Goal: Transaction & Acquisition: Purchase product/service

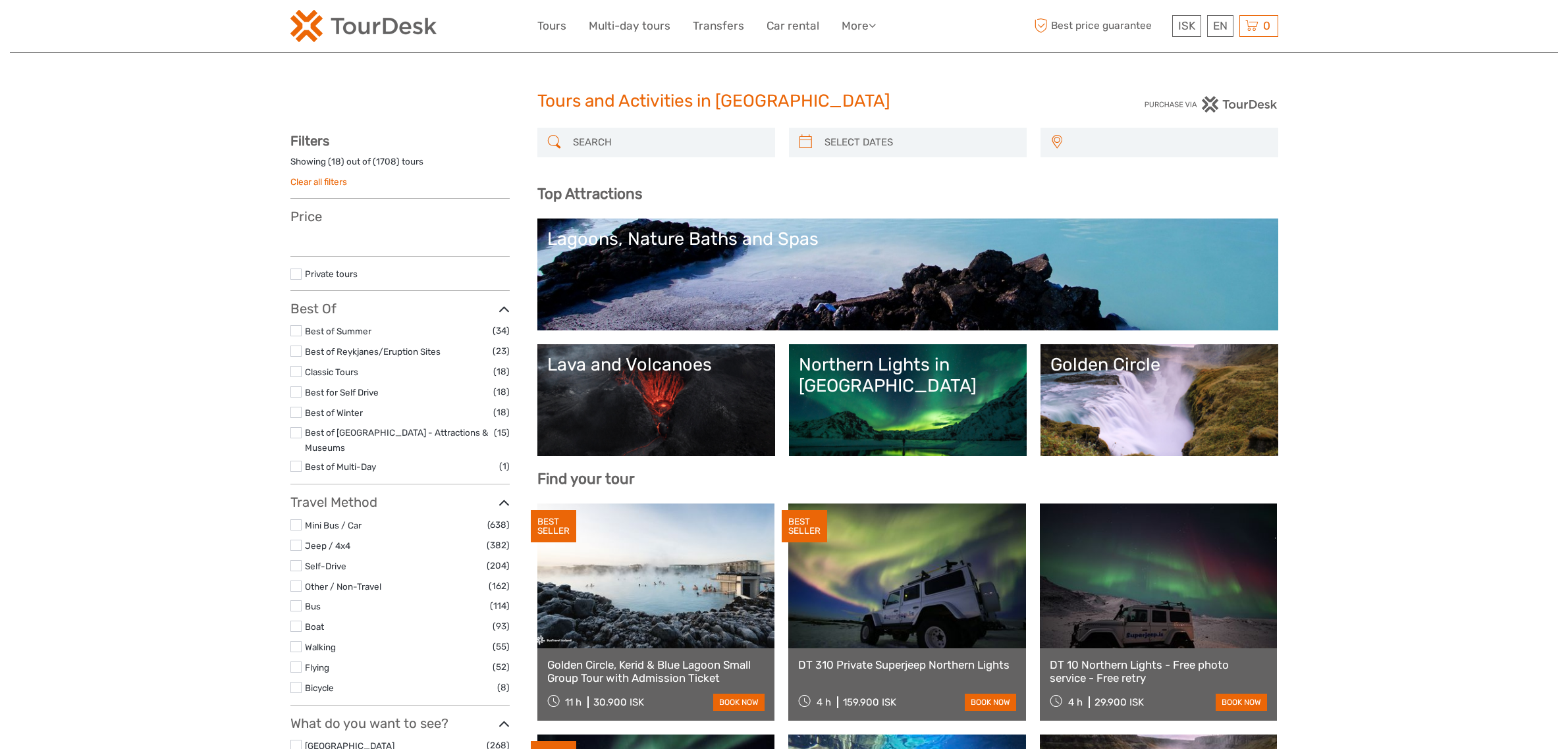
select select
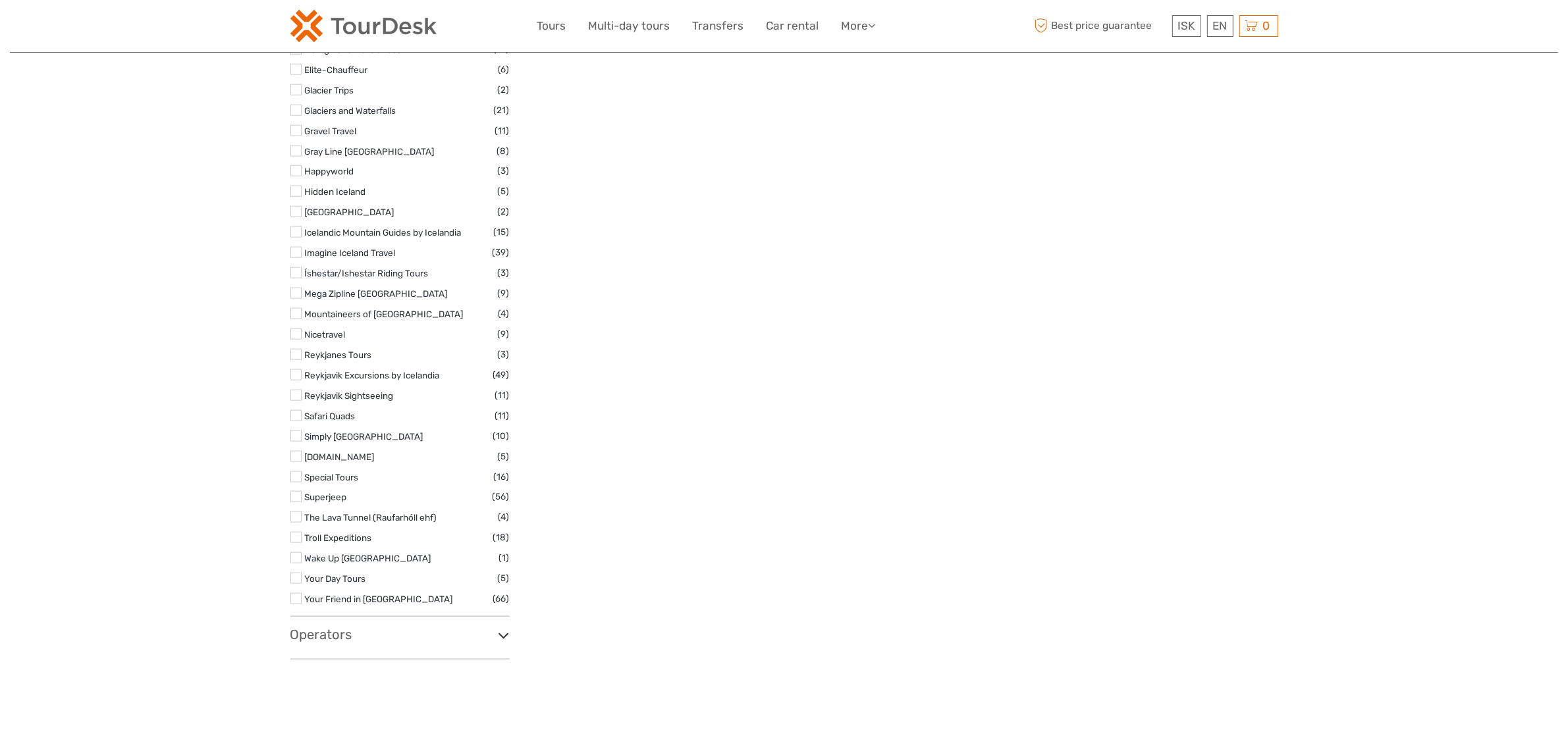
scroll to position [1472, 0]
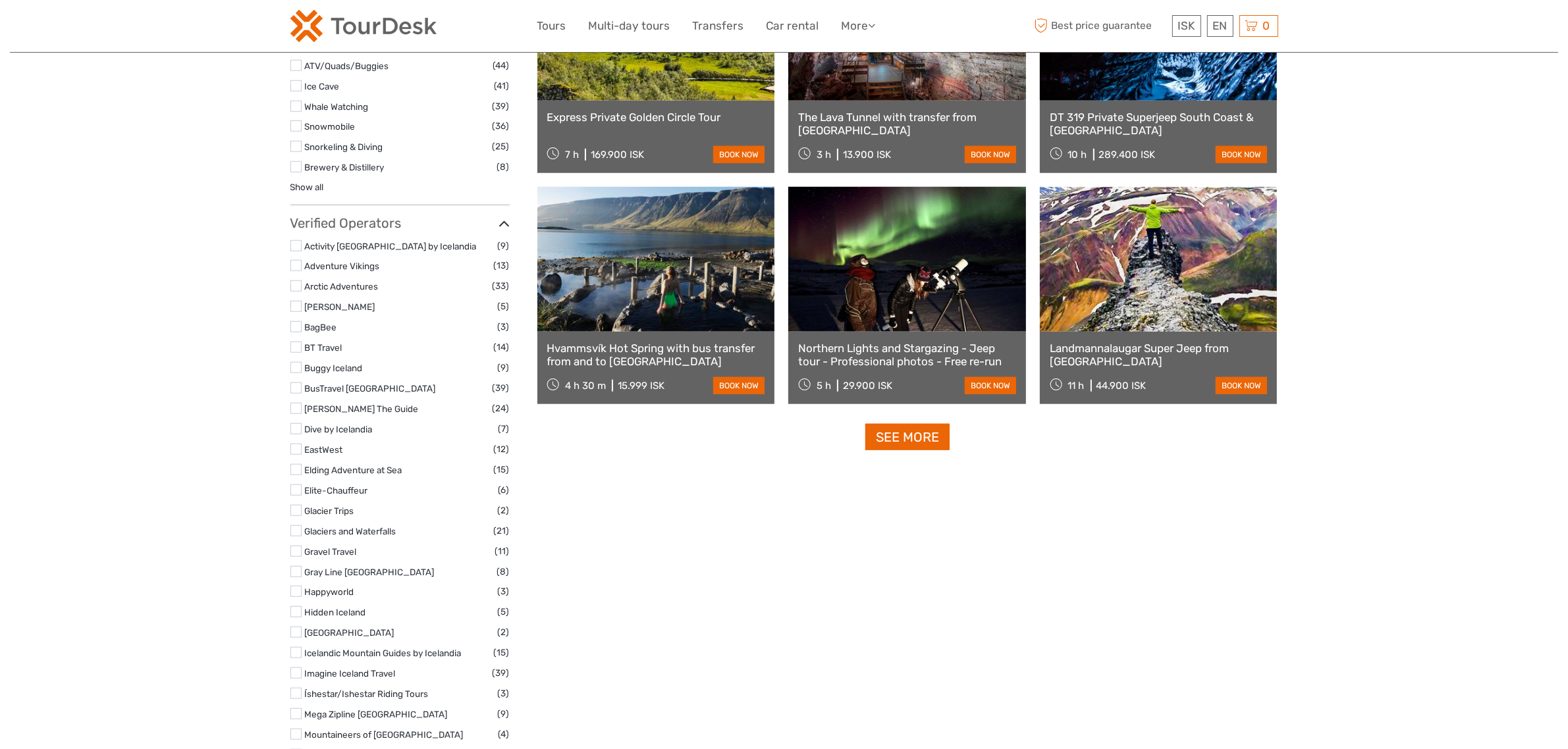
click at [297, 382] on label at bounding box center [296, 388] width 11 height 11
click at [0, 0] on input "checkbox" at bounding box center [0, 0] width 0 height 0
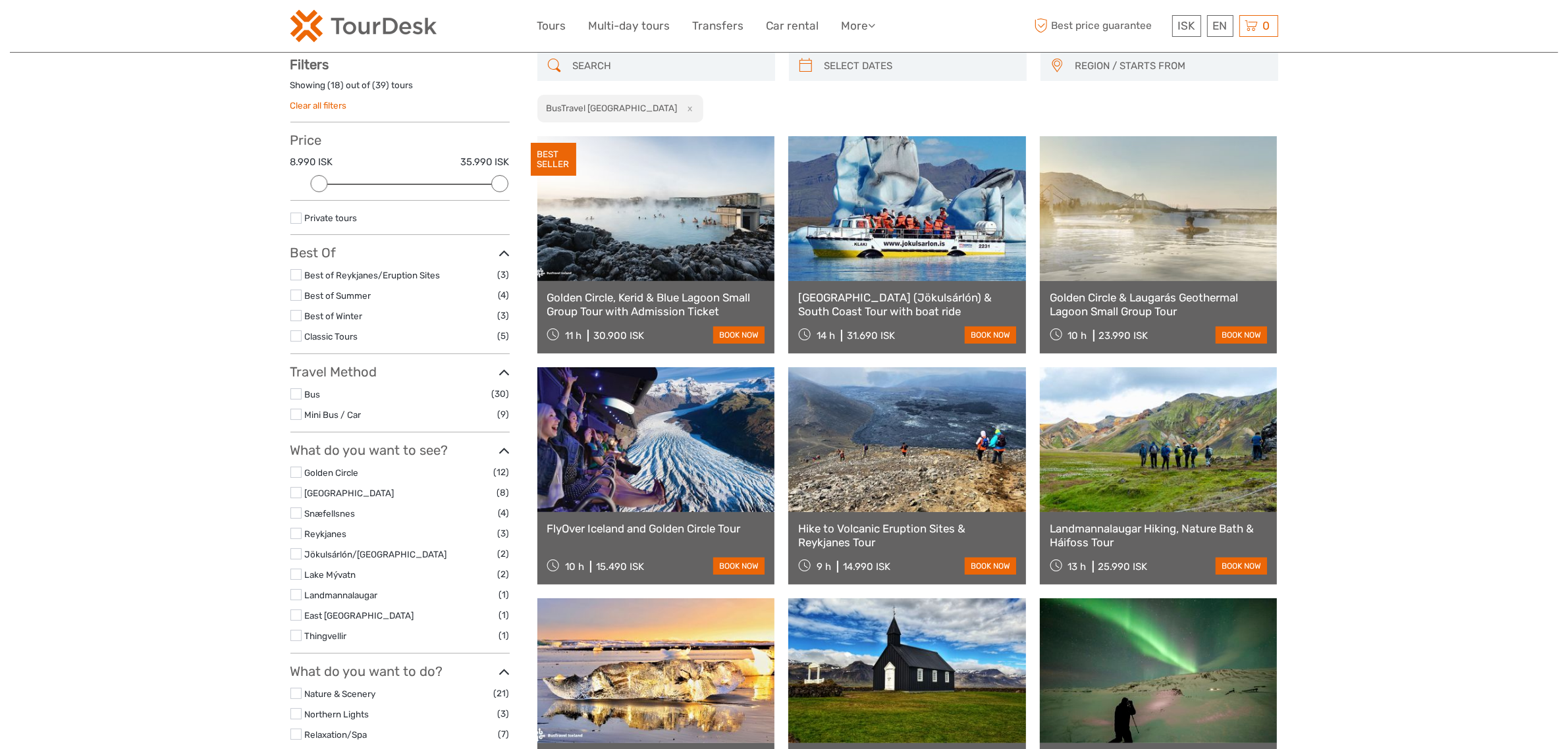
scroll to position [75, 0]
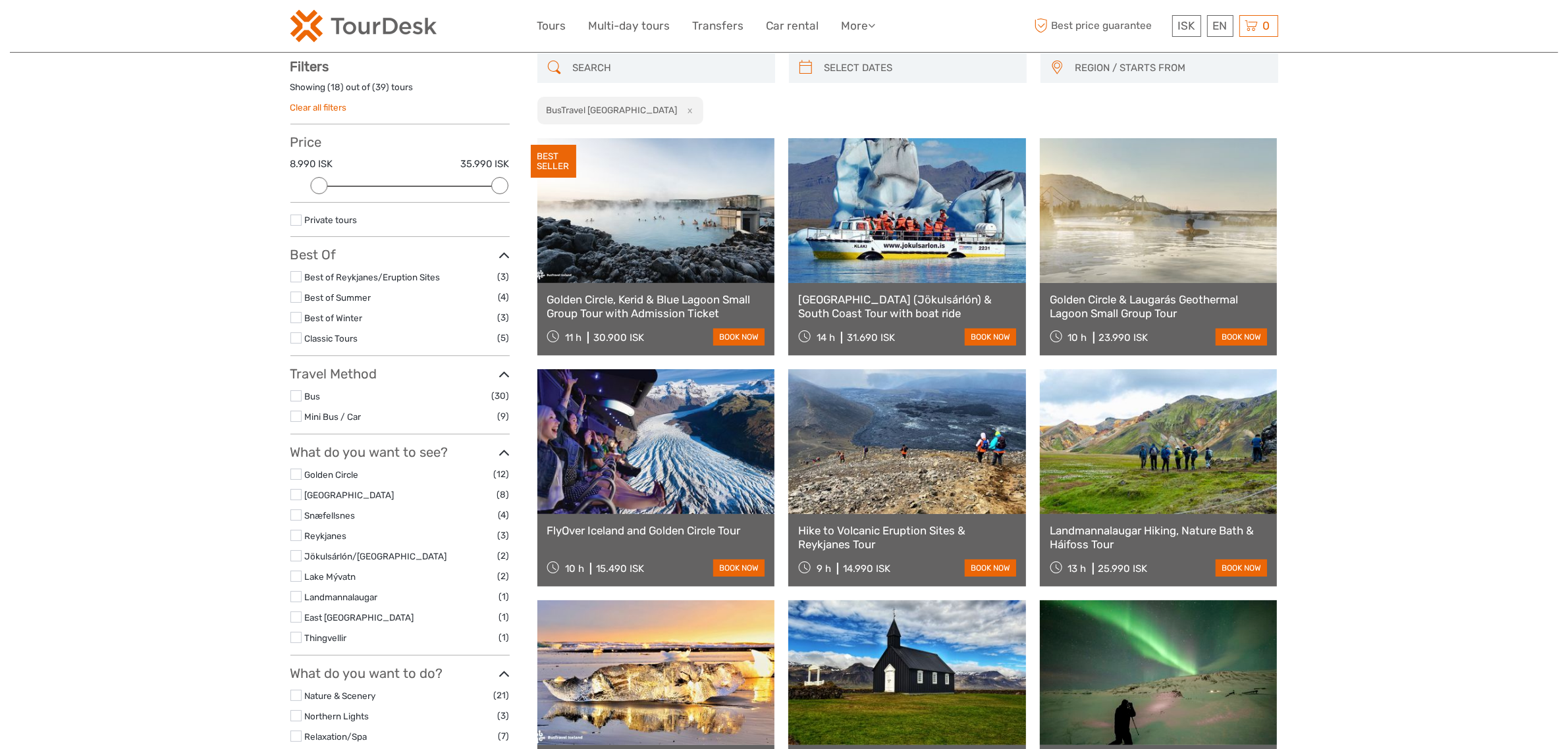
click at [292, 496] on label at bounding box center [296, 495] width 11 height 11
click at [0, 0] on input "checkbox" at bounding box center [0, 0] width 0 height 0
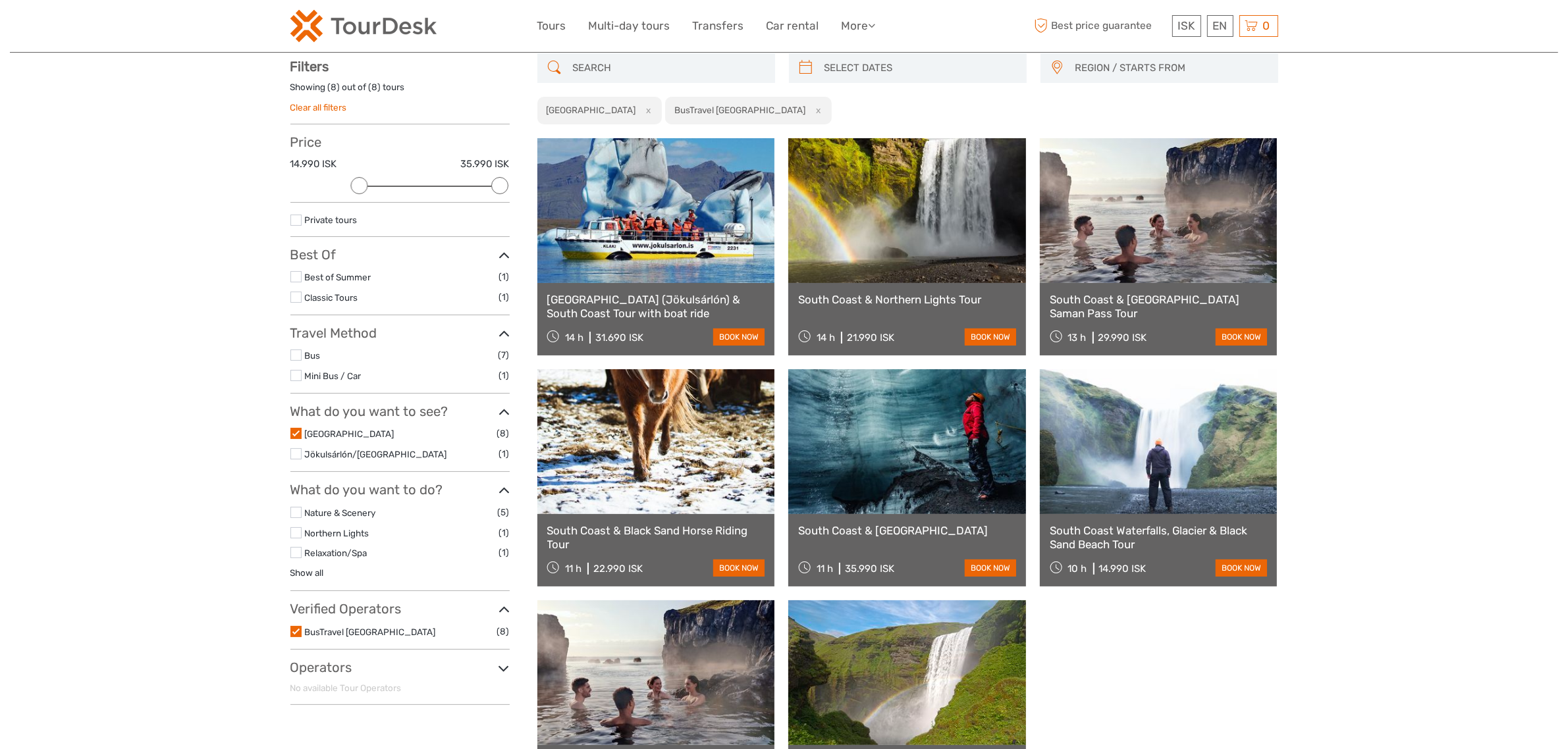
click at [1120, 284] on div "South Coast & Sky Lagoon Saman Pass Tour 13 h 29.990 ISK book now" at bounding box center [1159, 319] width 237 height 73
click at [1120, 291] on div "South Coast & Sky Lagoon Saman Pass Tour 13 h 29.990 ISK book now" at bounding box center [1159, 319] width 237 height 73
click at [1107, 310] on link "South Coast & [GEOGRAPHIC_DATA] Saman Pass Tour" at bounding box center [1158, 306] width 218 height 27
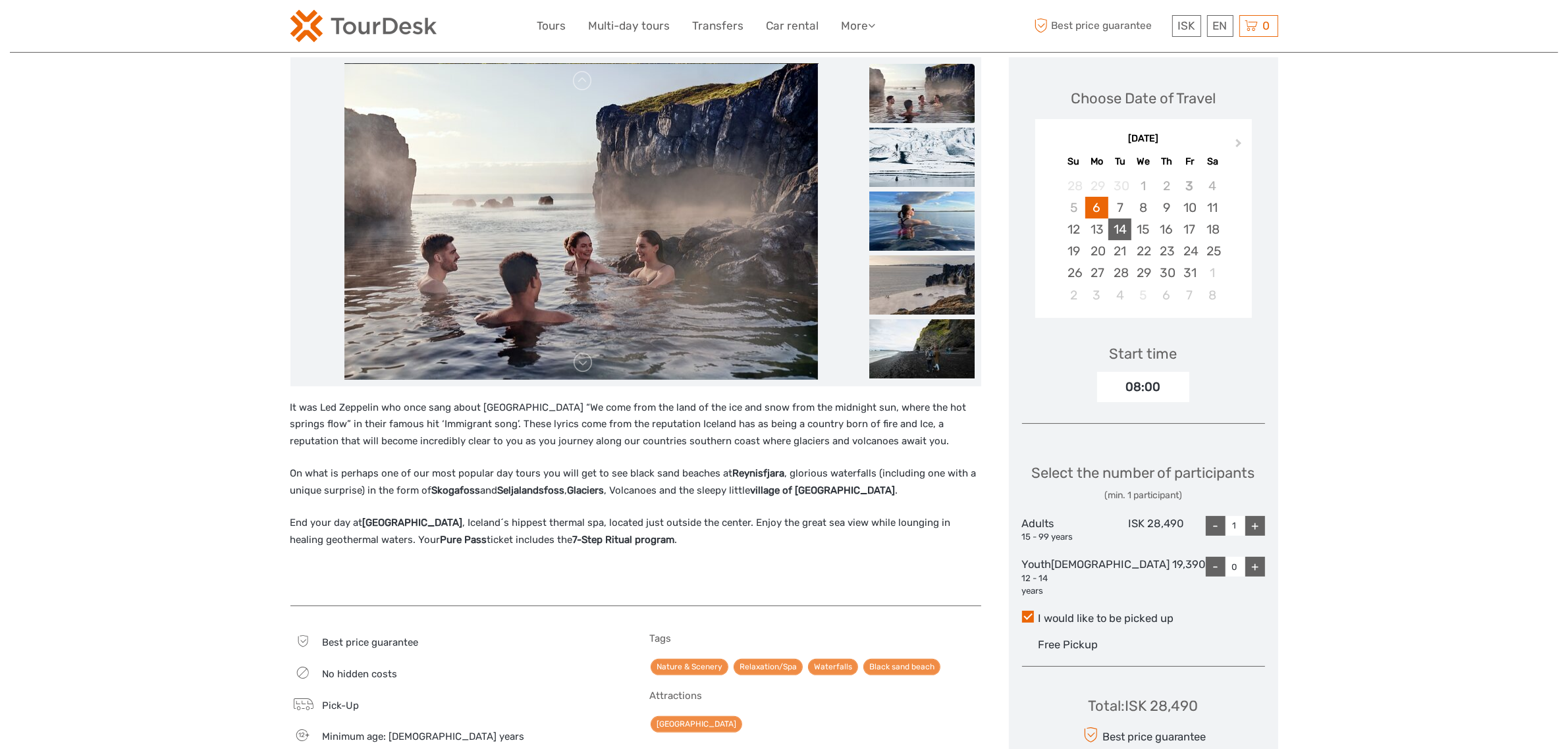
click at [1132, 232] on div "14" at bounding box center [1119, 229] width 23 height 21
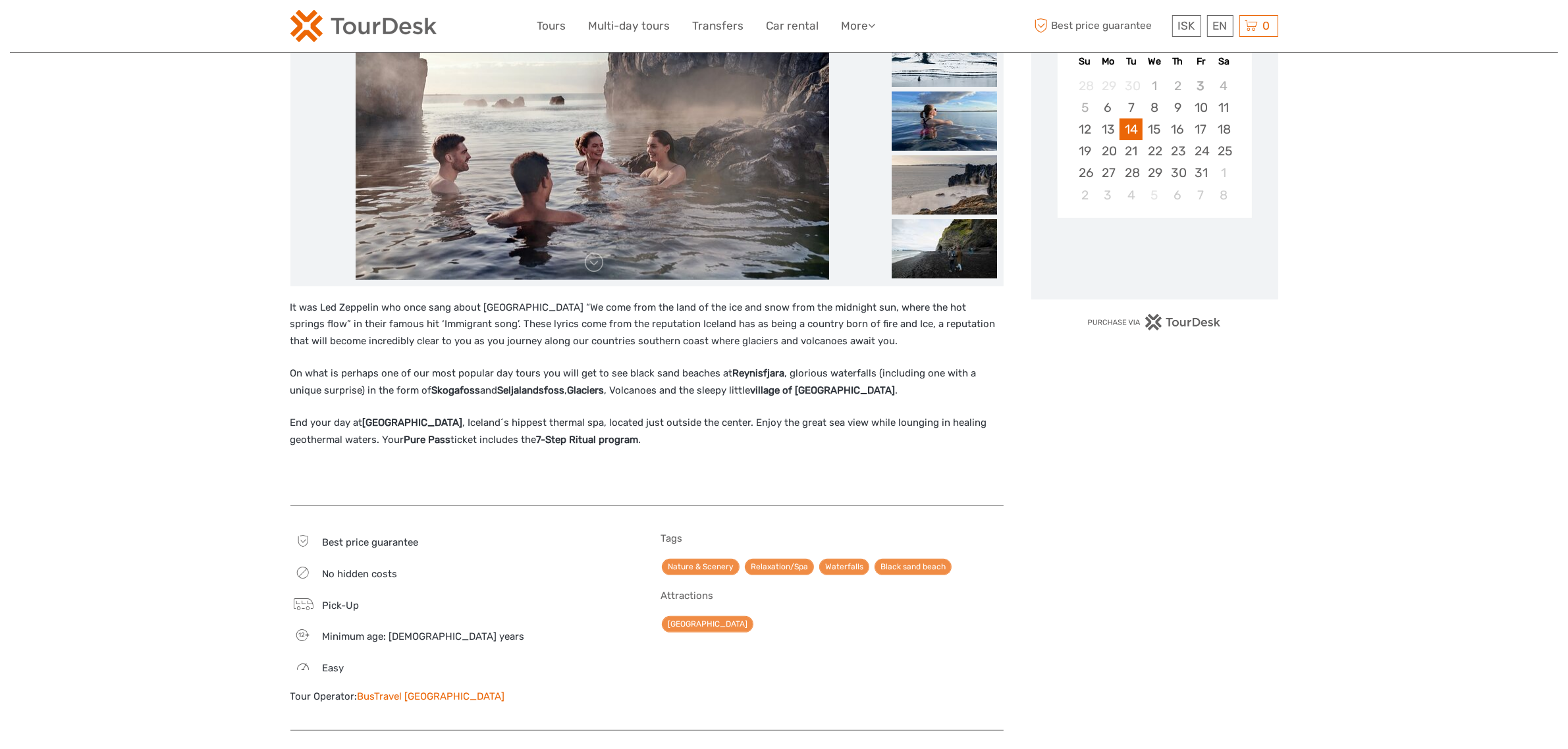
scroll to position [411, 0]
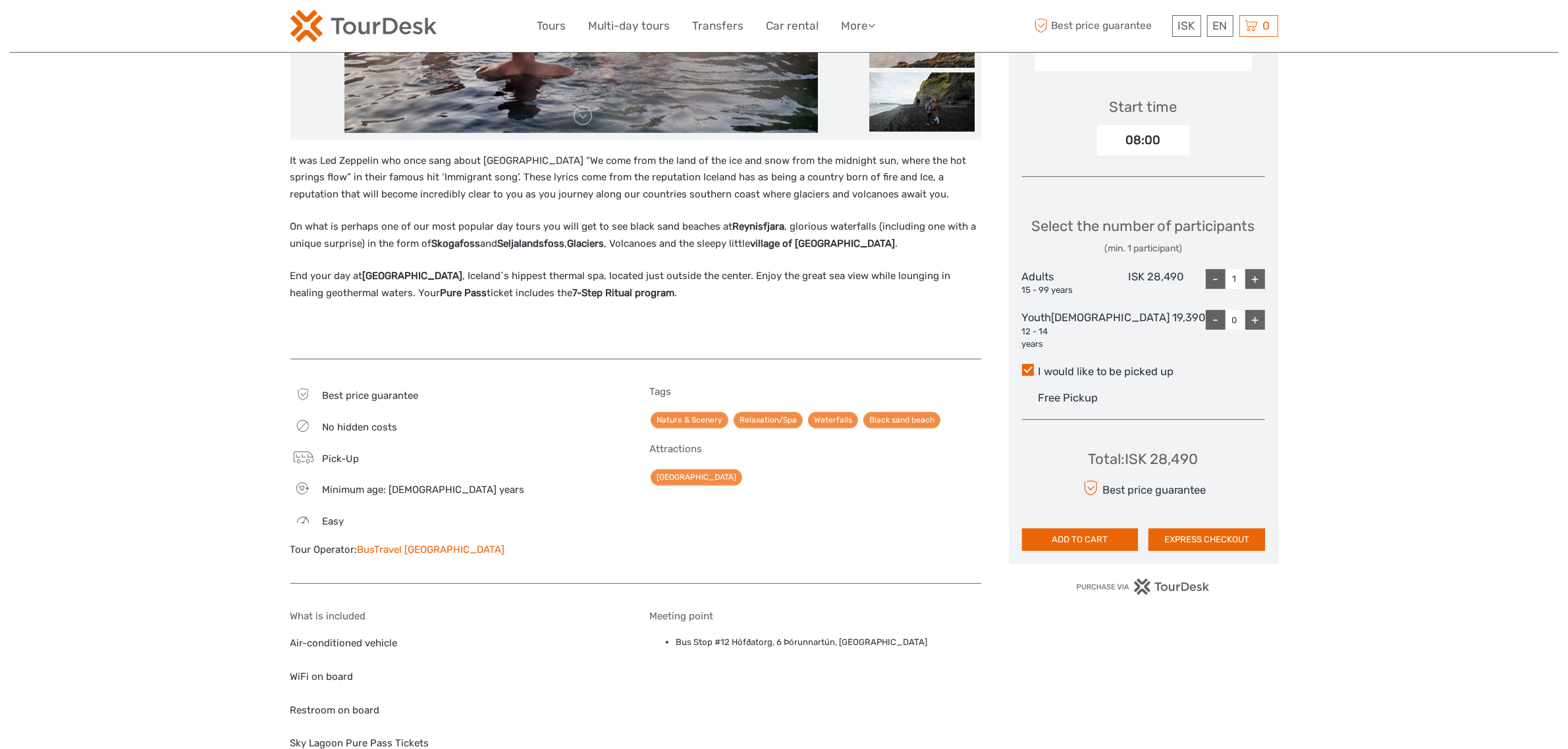
click at [1118, 378] on label "I would like to be picked up" at bounding box center [1144, 372] width 243 height 16
click at [1038, 367] on input "I would like to be picked up" at bounding box center [1038, 367] width 0 height 0
click at [1121, 379] on label "I would like to be picked up" at bounding box center [1144, 372] width 243 height 16
click at [1038, 367] on input "I would like to be picked up" at bounding box center [1038, 367] width 0 height 0
click at [1249, 289] on div "+" at bounding box center [1255, 278] width 20 height 20
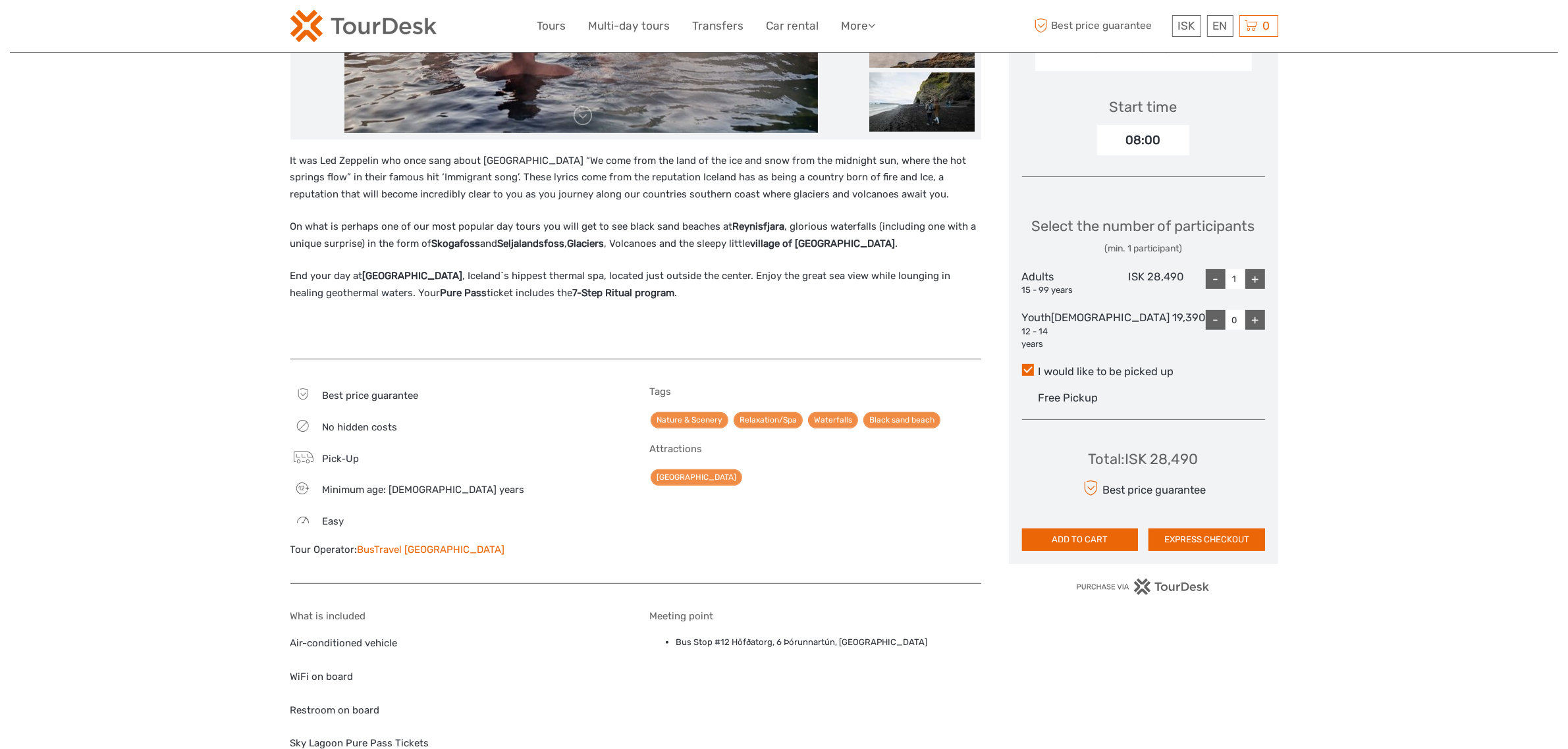
type input "2"
click at [1248, 551] on button "EXPRESS CHECKOUT" at bounding box center [1206, 540] width 117 height 22
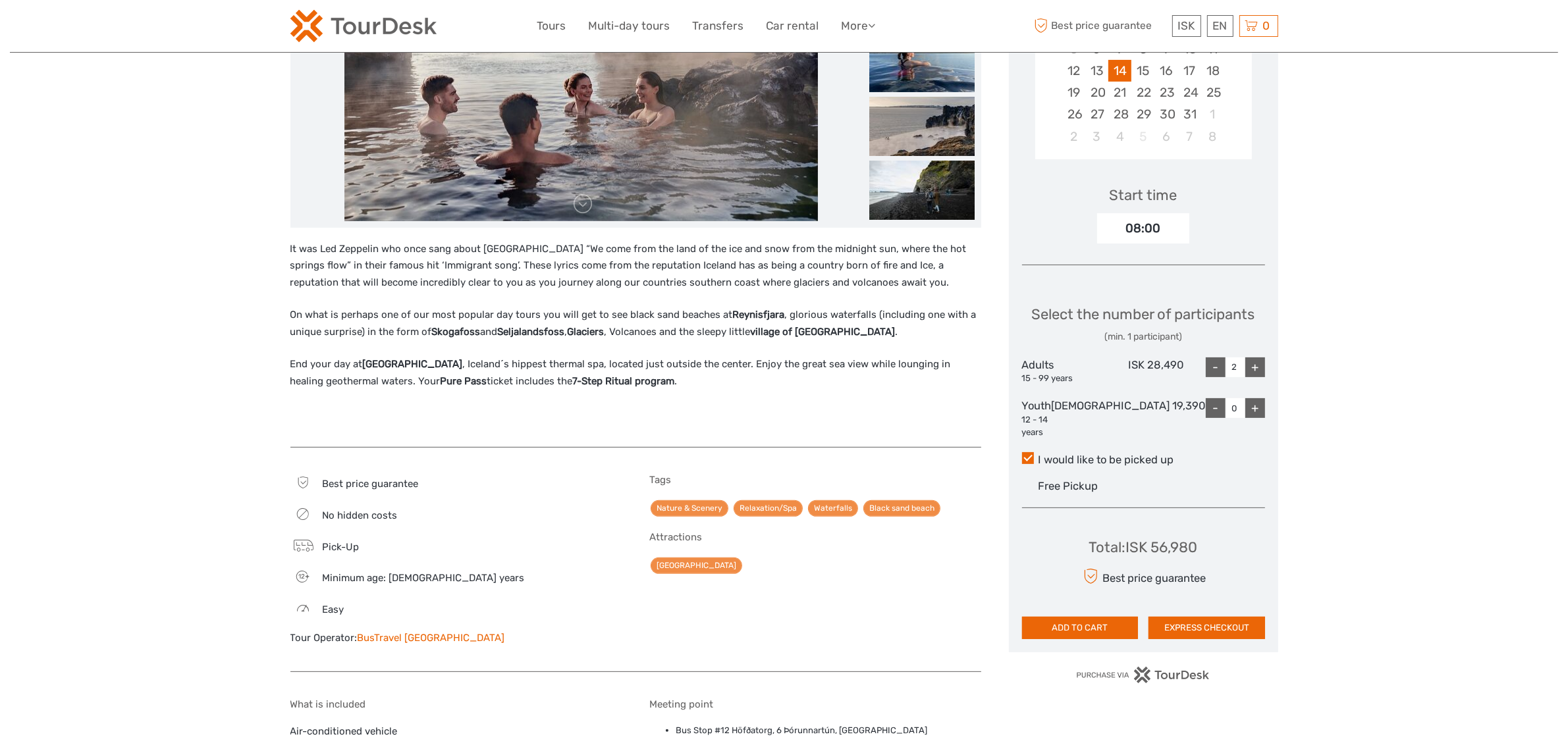
scroll to position [164, 0]
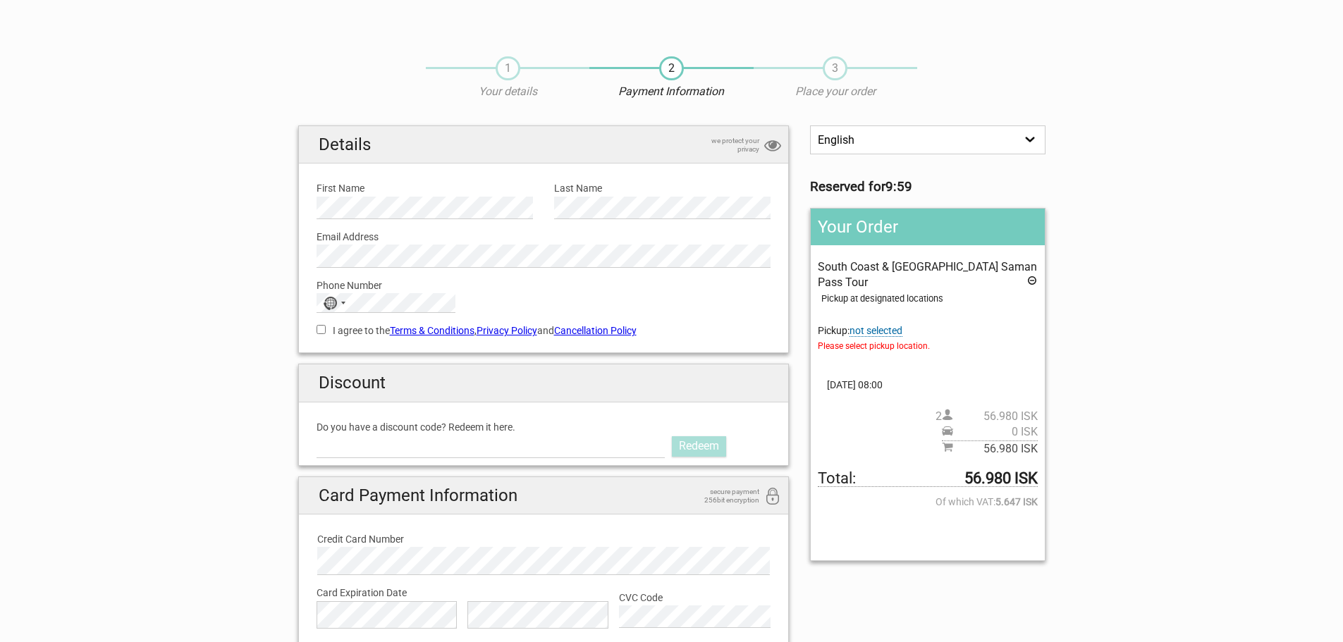
click at [899, 328] on span "not selected" at bounding box center [875, 331] width 53 height 12
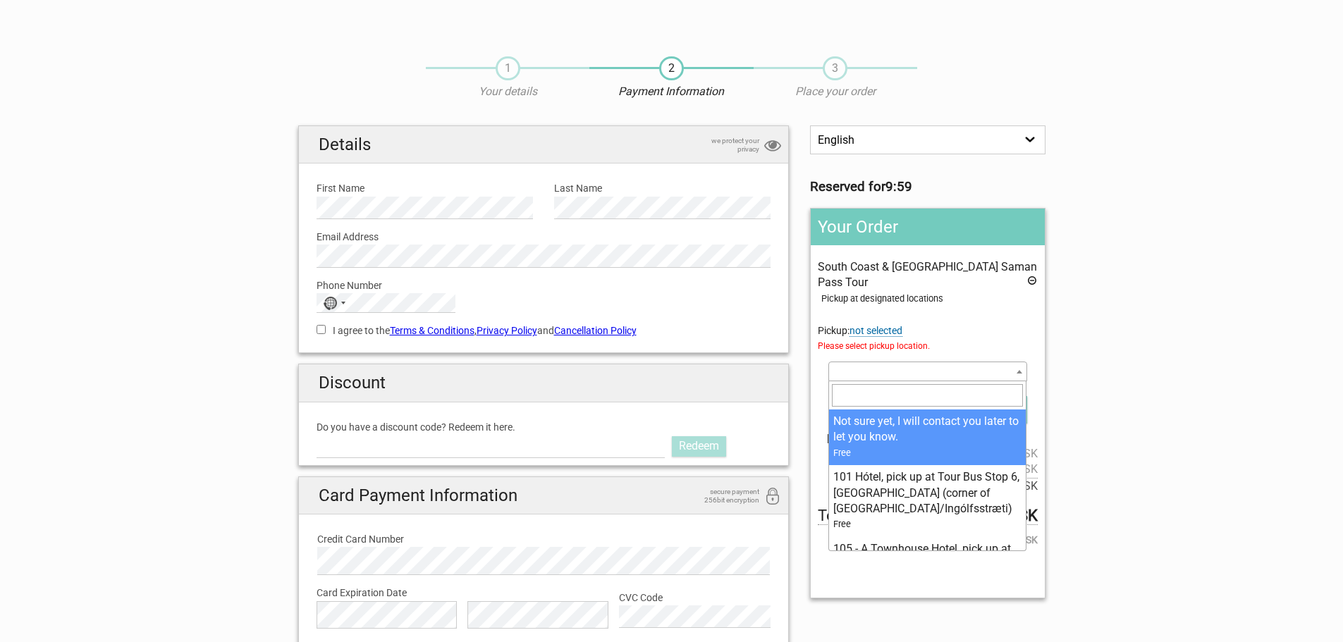
click at [938, 369] on span at bounding box center [927, 372] width 198 height 20
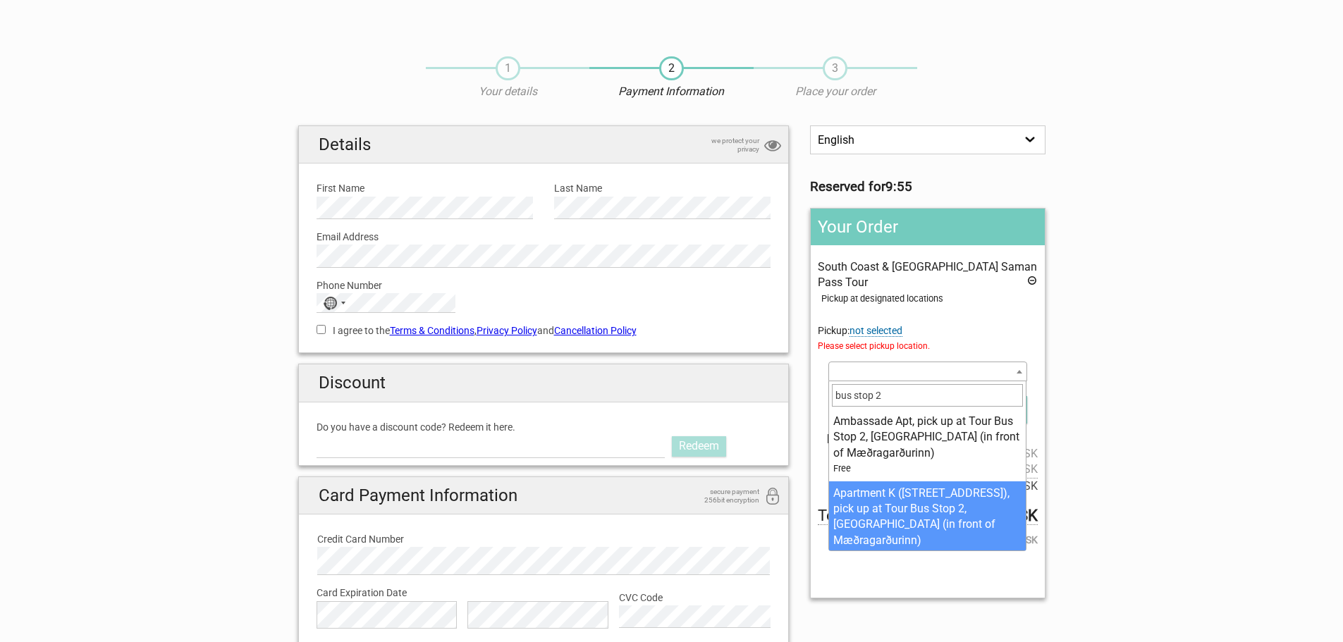
type input "bus stop 2"
select select "139015"
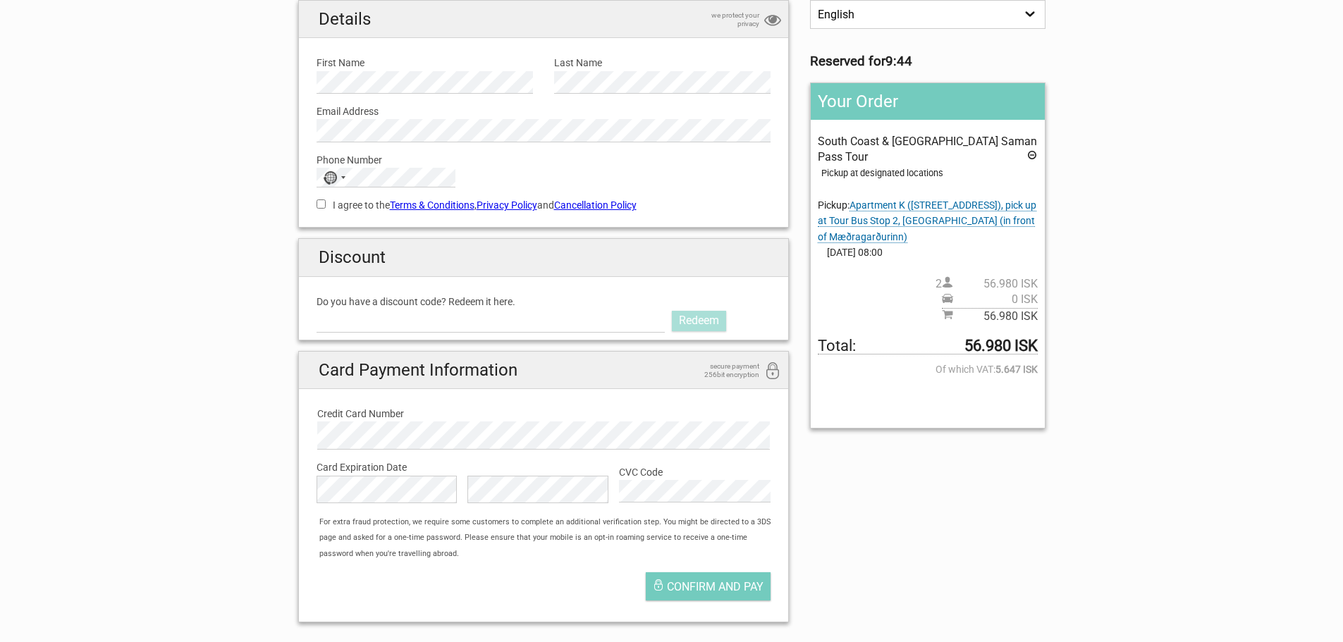
scroll to position [70, 0]
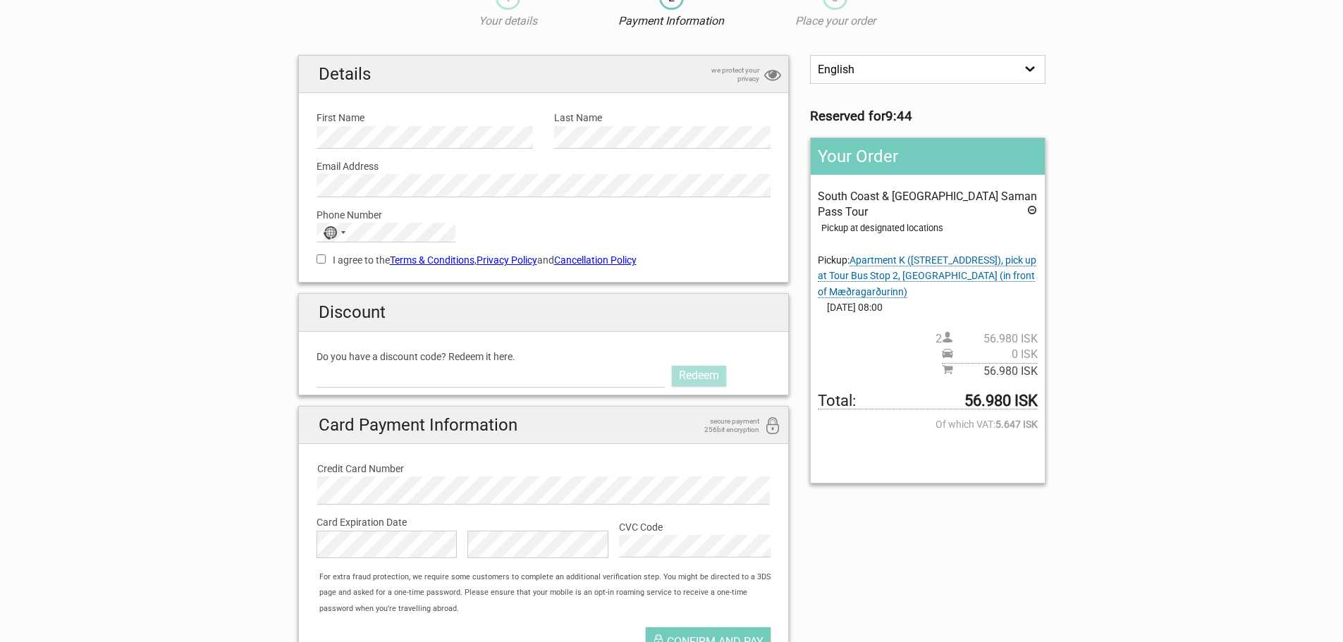
click at [1026, 207] on icon at bounding box center [1031, 212] width 11 height 16
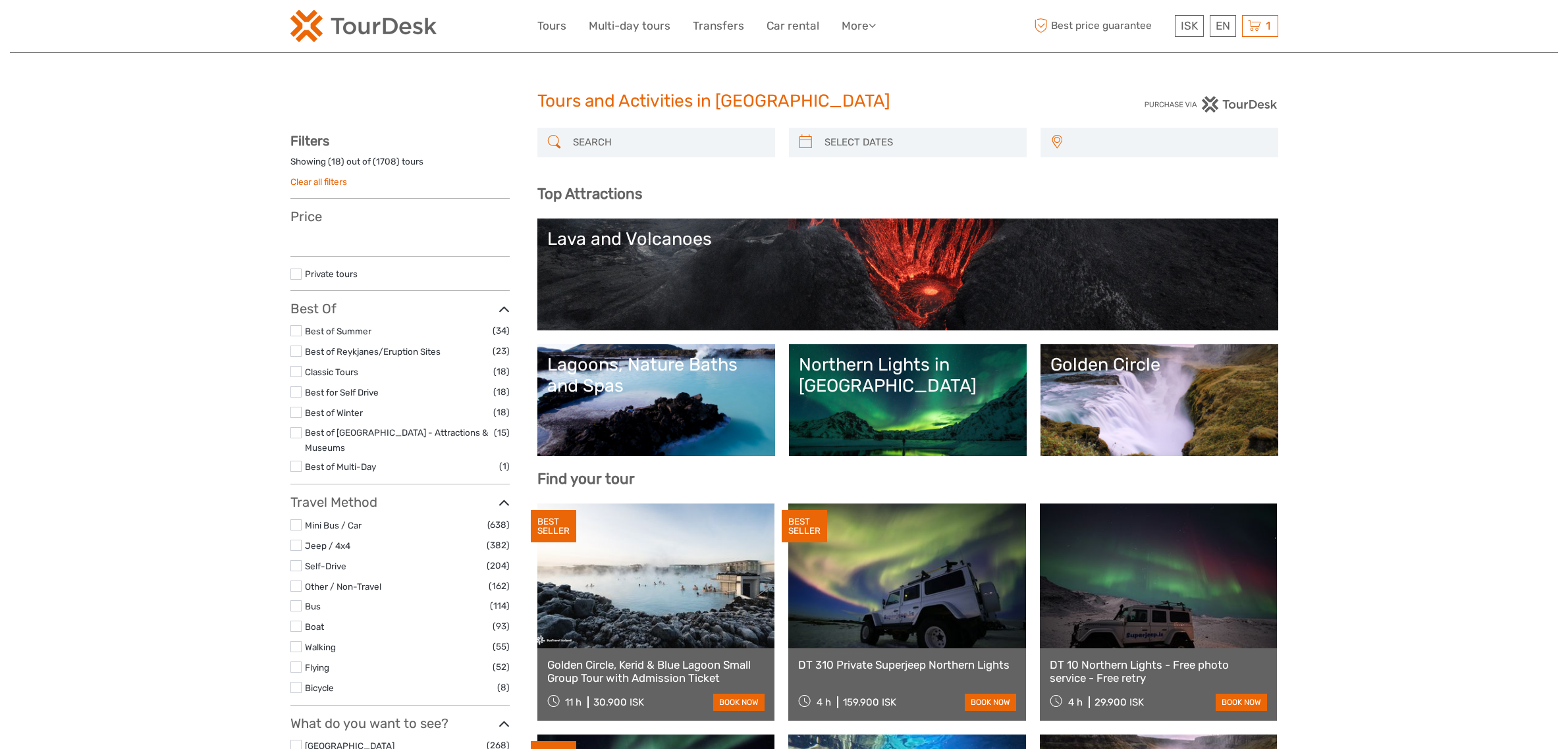
select select
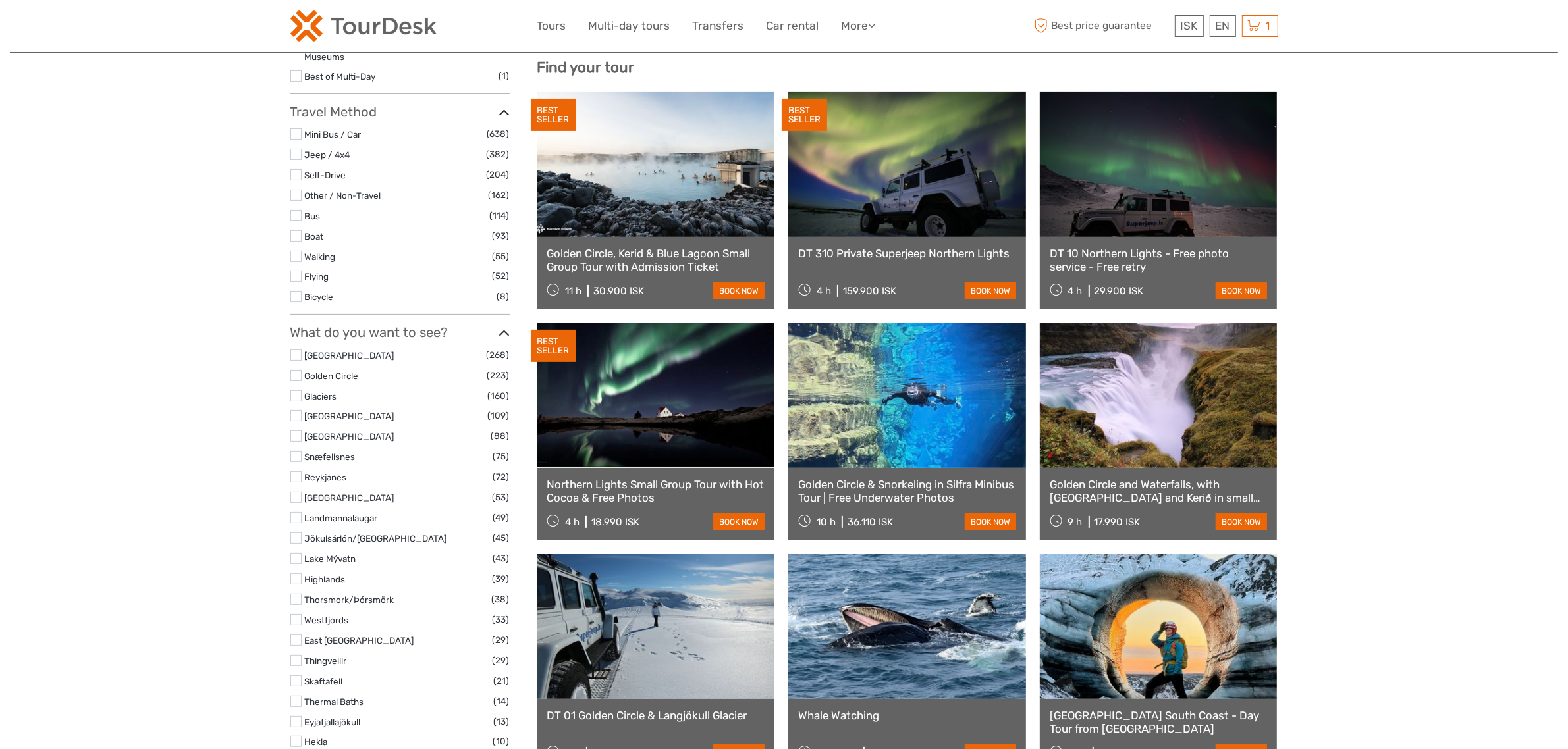
scroll to position [1472, 0]
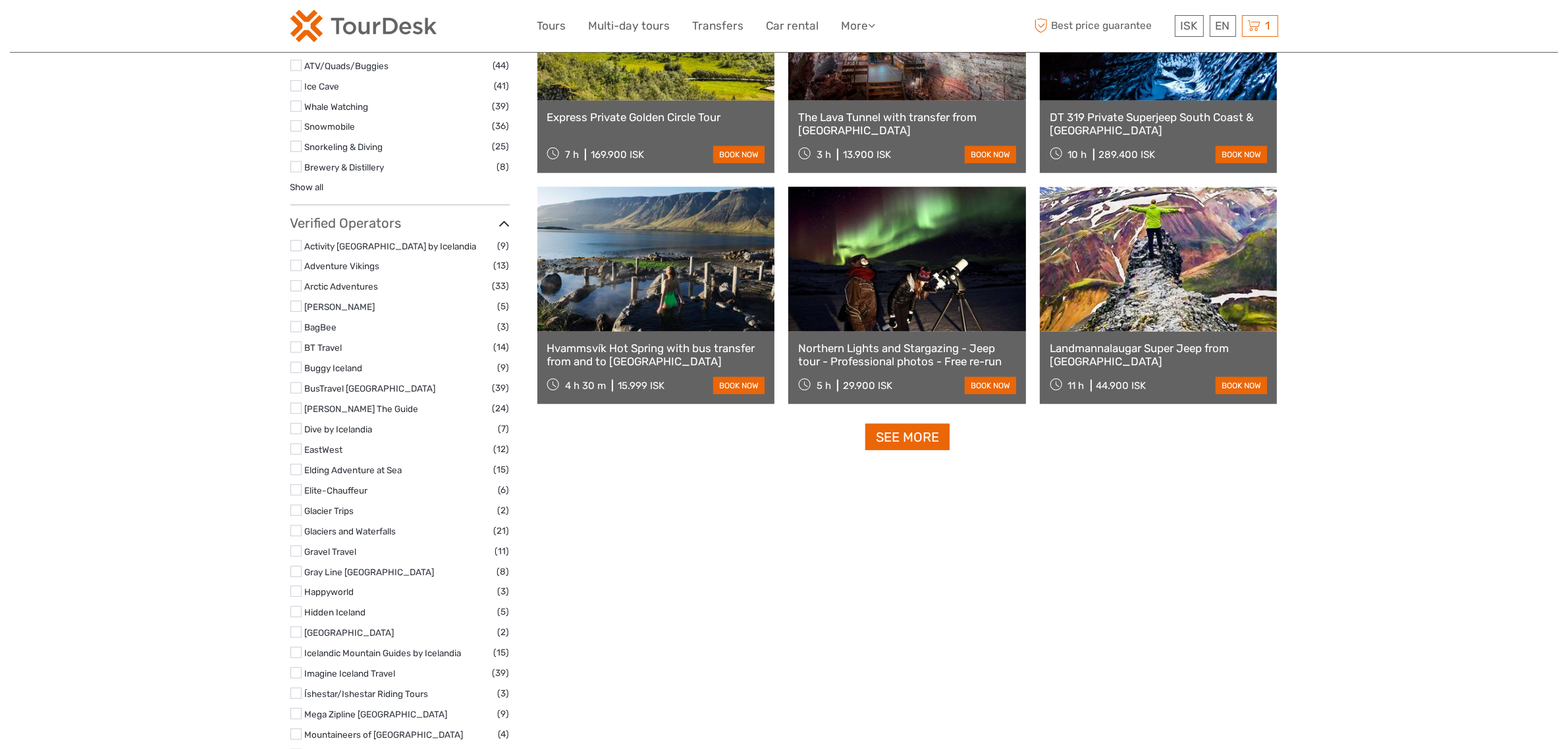
click at [297, 382] on label at bounding box center [296, 388] width 11 height 11
click at [0, 0] on input "checkbox" at bounding box center [0, 0] width 0 height 0
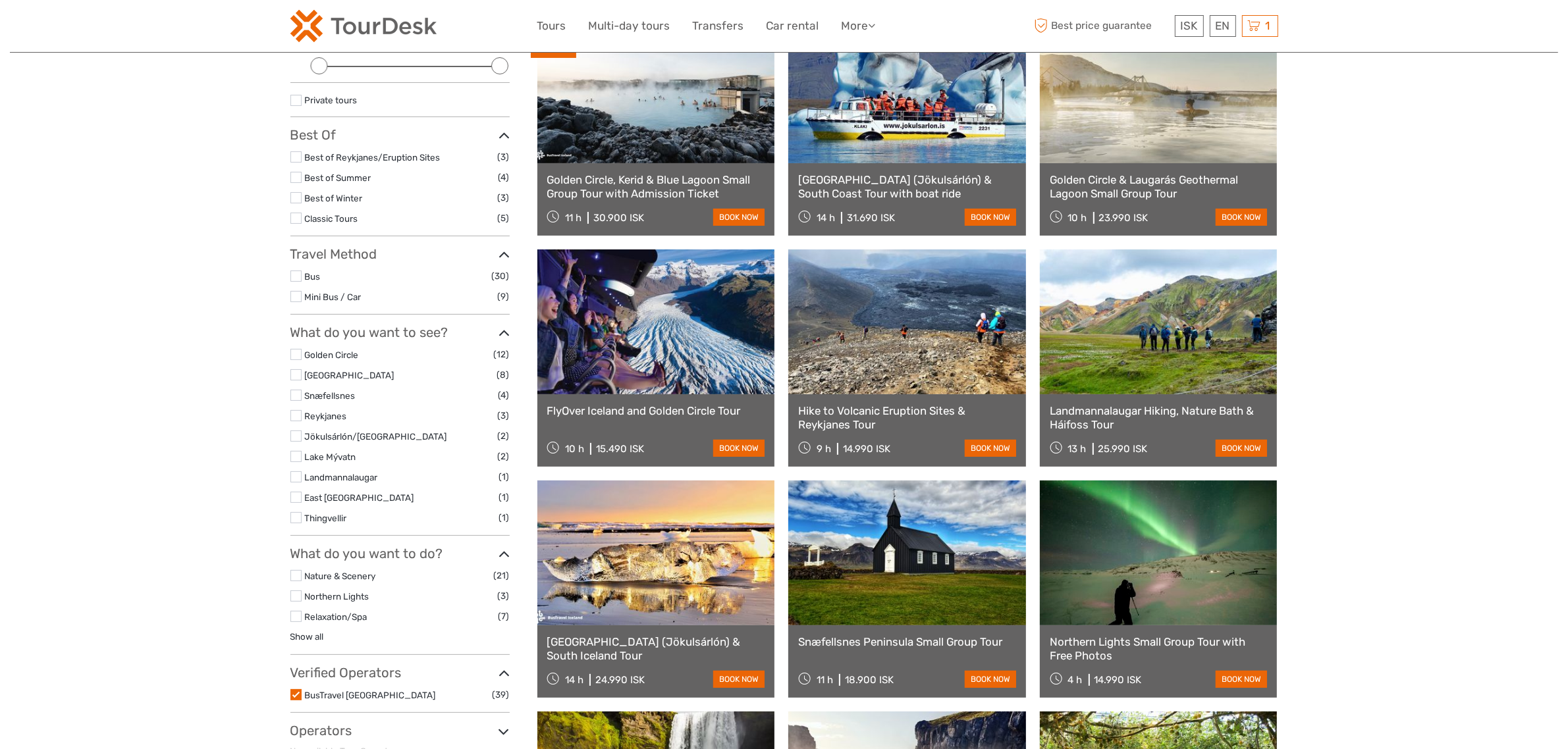
scroll to position [239, 0]
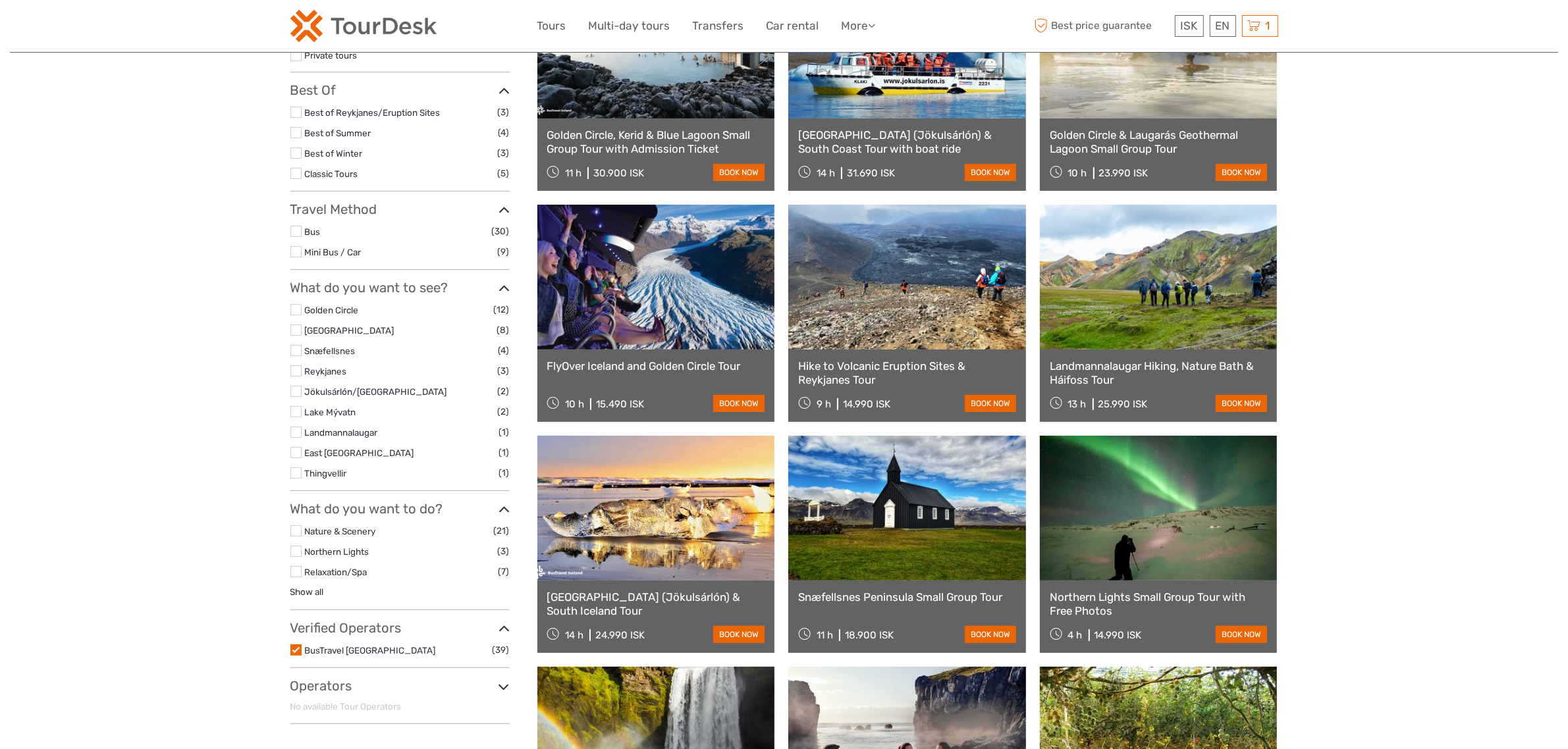
click at [297, 330] on label at bounding box center [296, 330] width 11 height 11
click at [0, 0] on input "checkbox" at bounding box center [0, 0] width 0 height 0
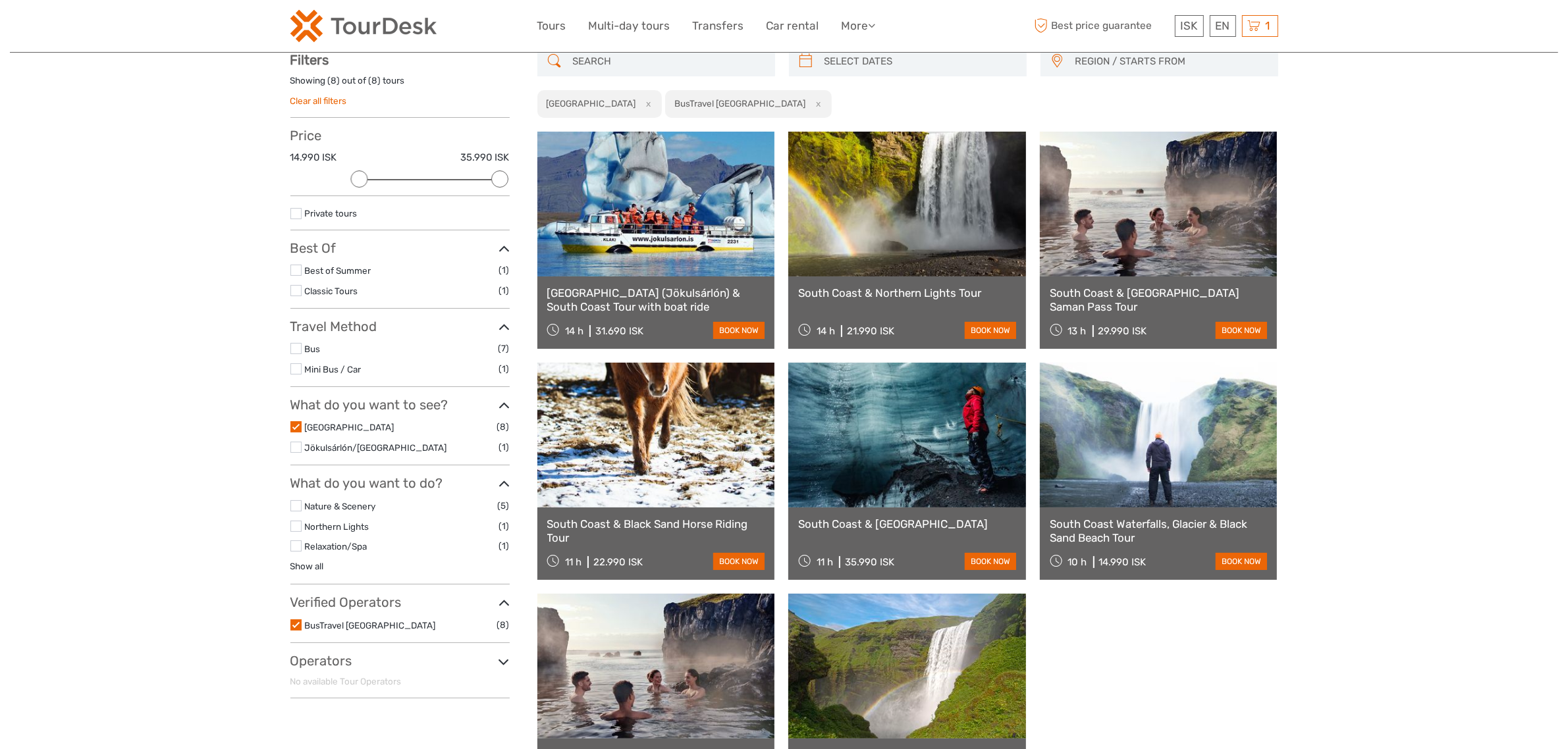
scroll to position [75, 0]
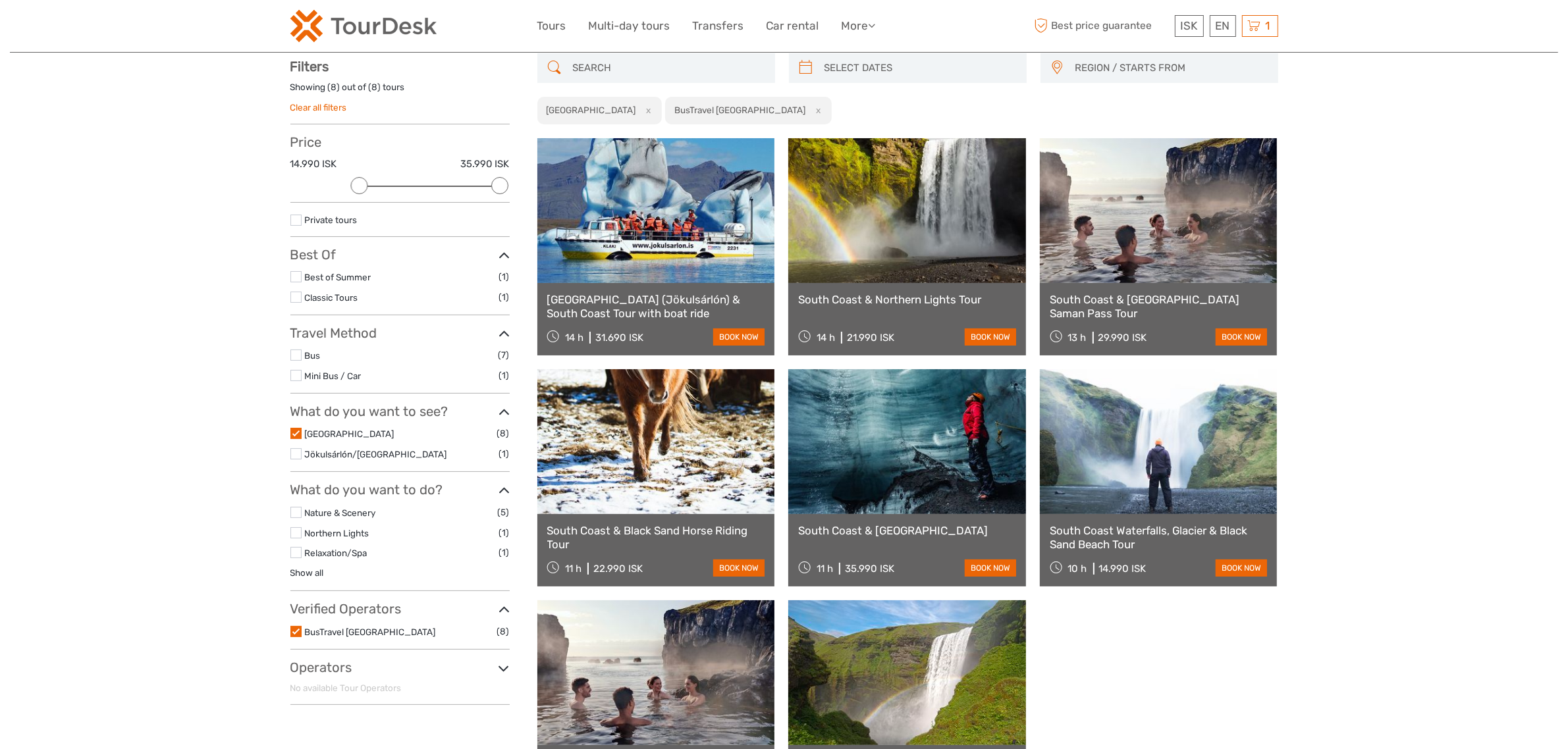
click at [1141, 303] on link "South Coast & [GEOGRAPHIC_DATA] Saman Pass Tour" at bounding box center [1158, 306] width 218 height 27
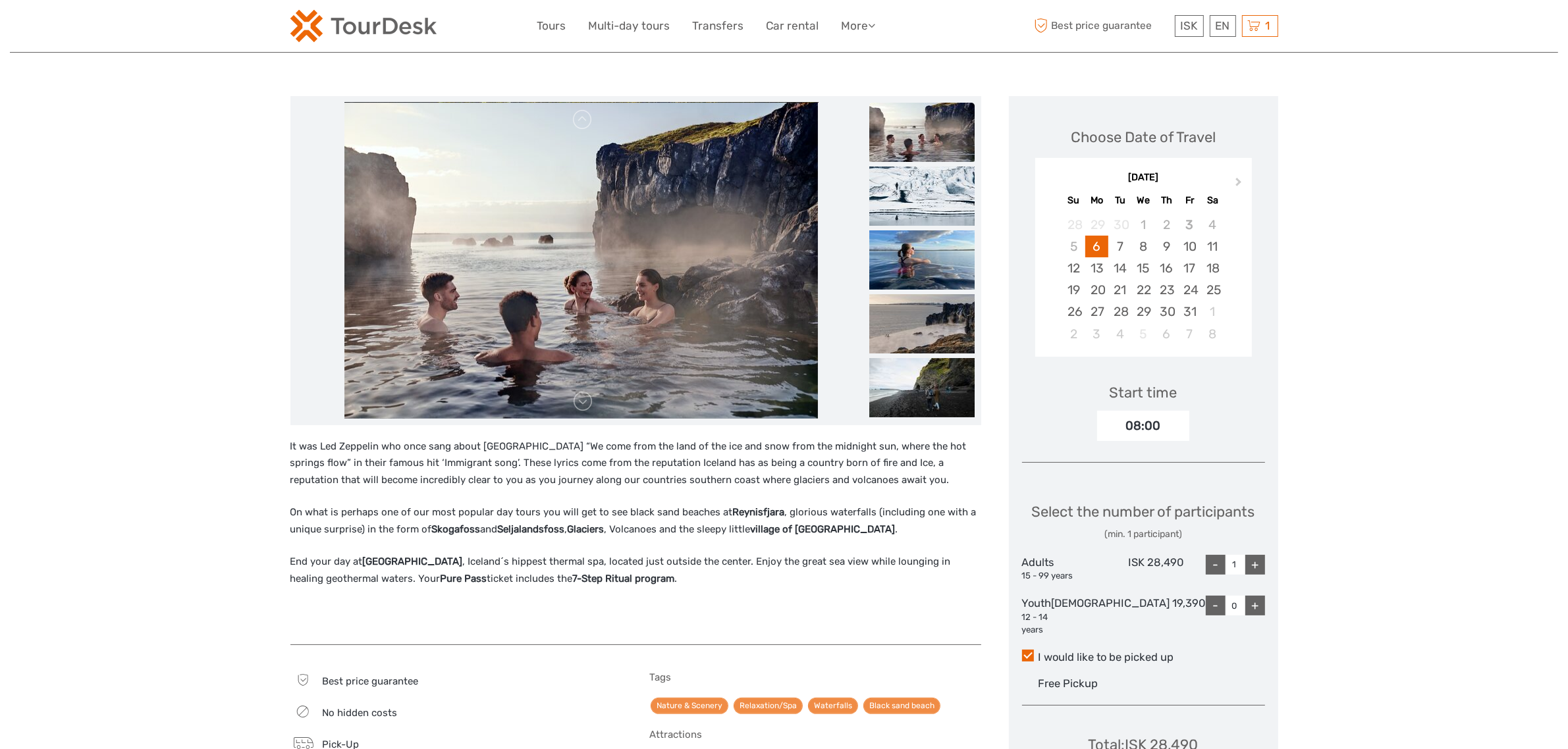
scroll to position [247, 0]
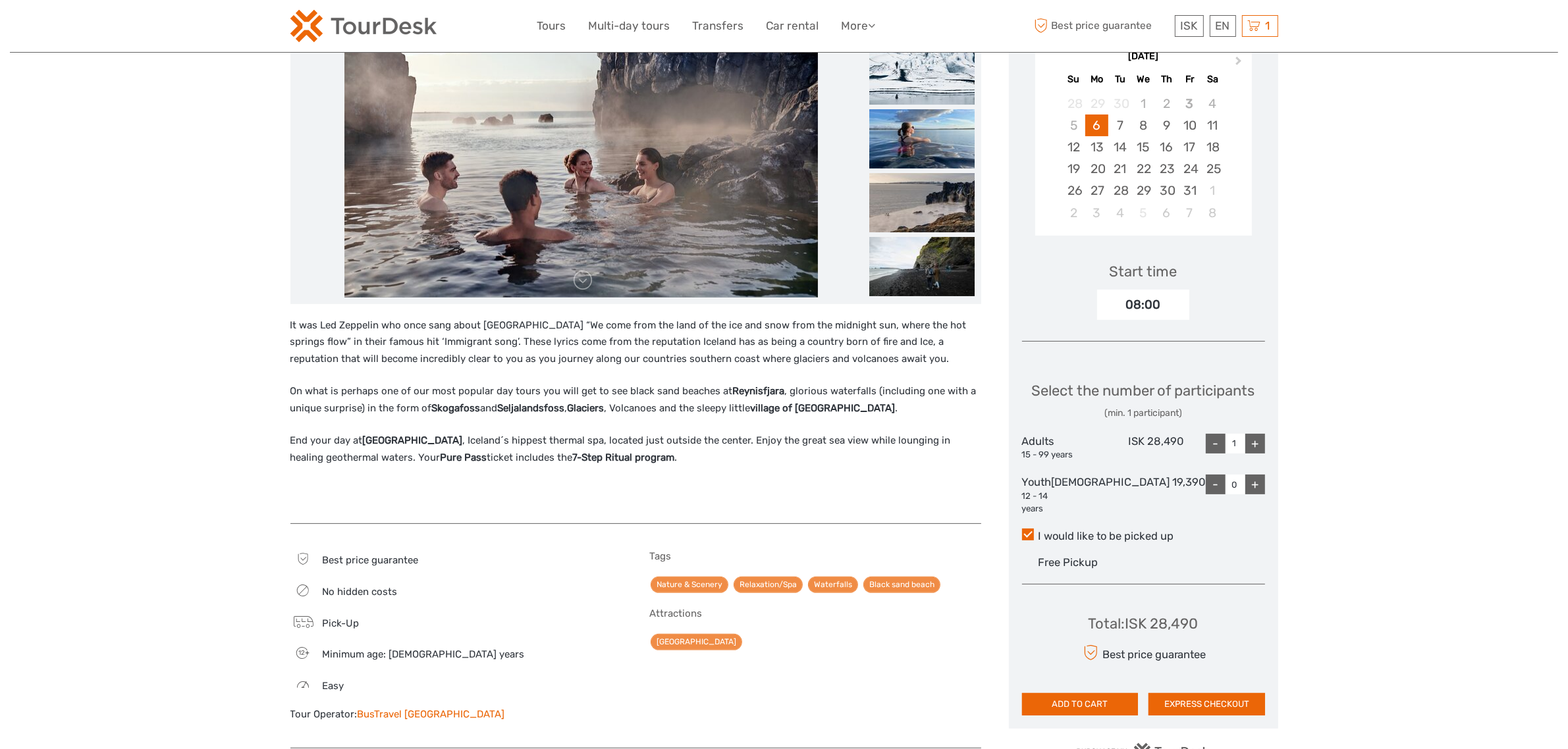
click at [1163, 318] on div "08:00" at bounding box center [1143, 304] width 93 height 30
click at [1262, 454] on div "+" at bounding box center [1255, 443] width 20 height 20
click at [1214, 454] on div "-" at bounding box center [1215, 443] width 20 height 20
type input "1"
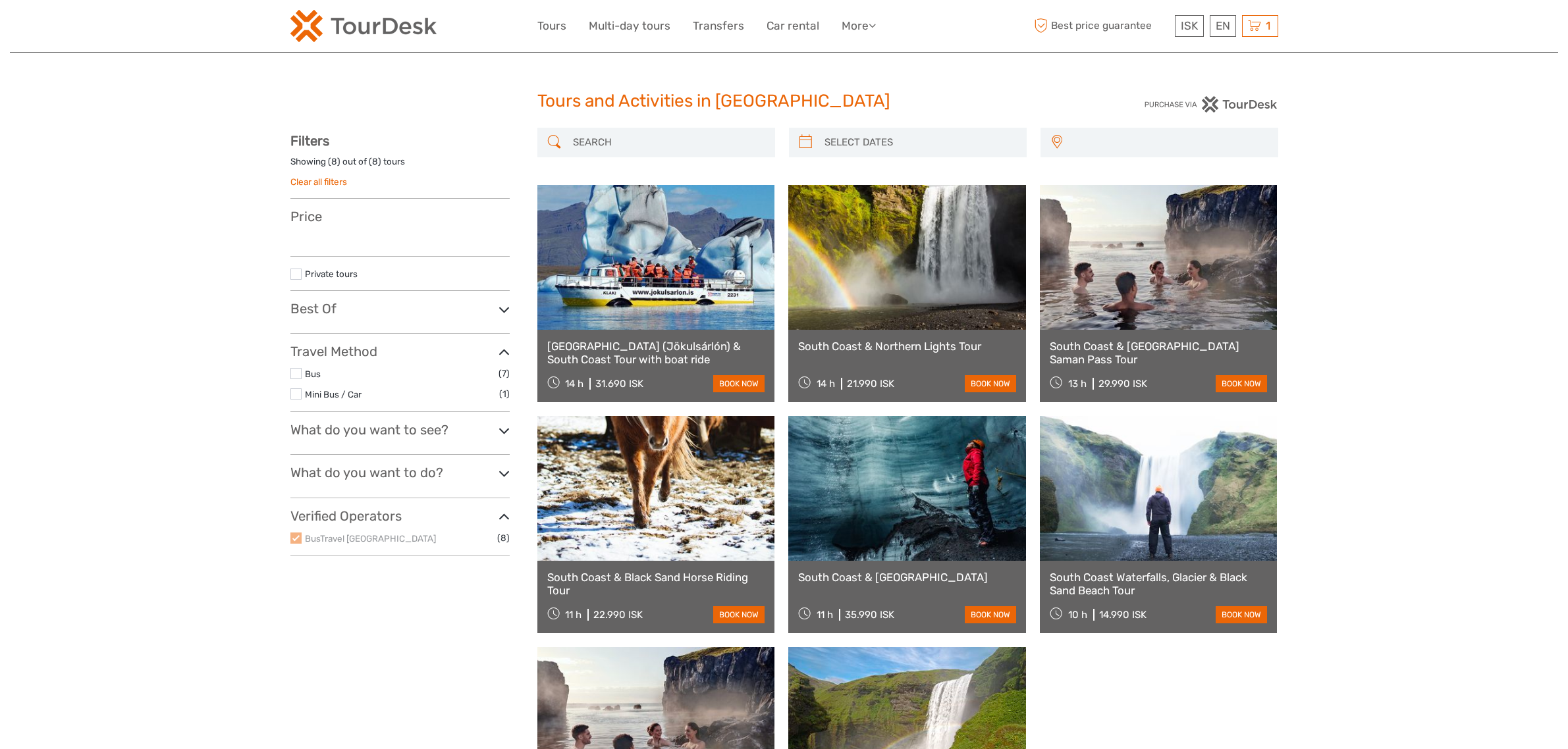
select select
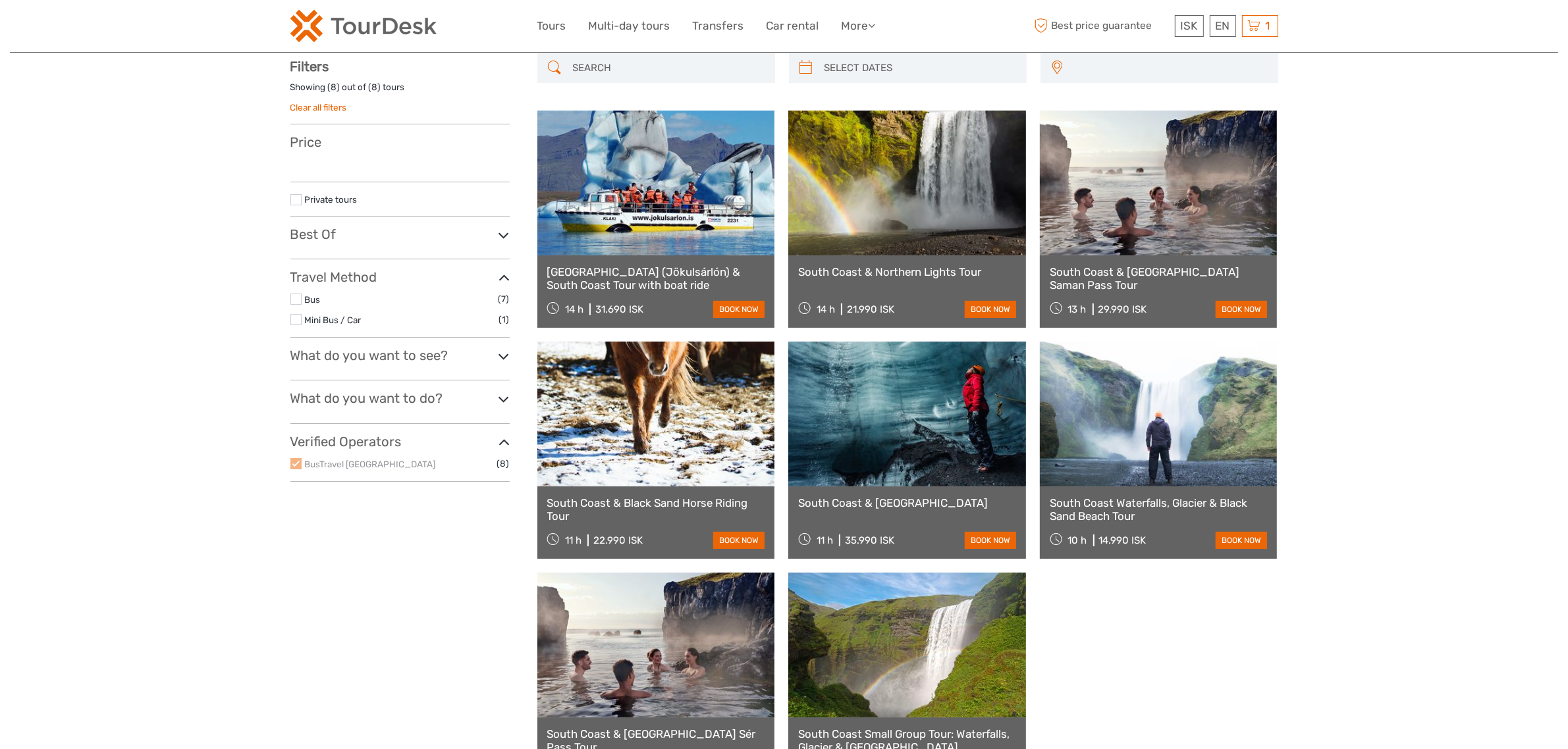
select select
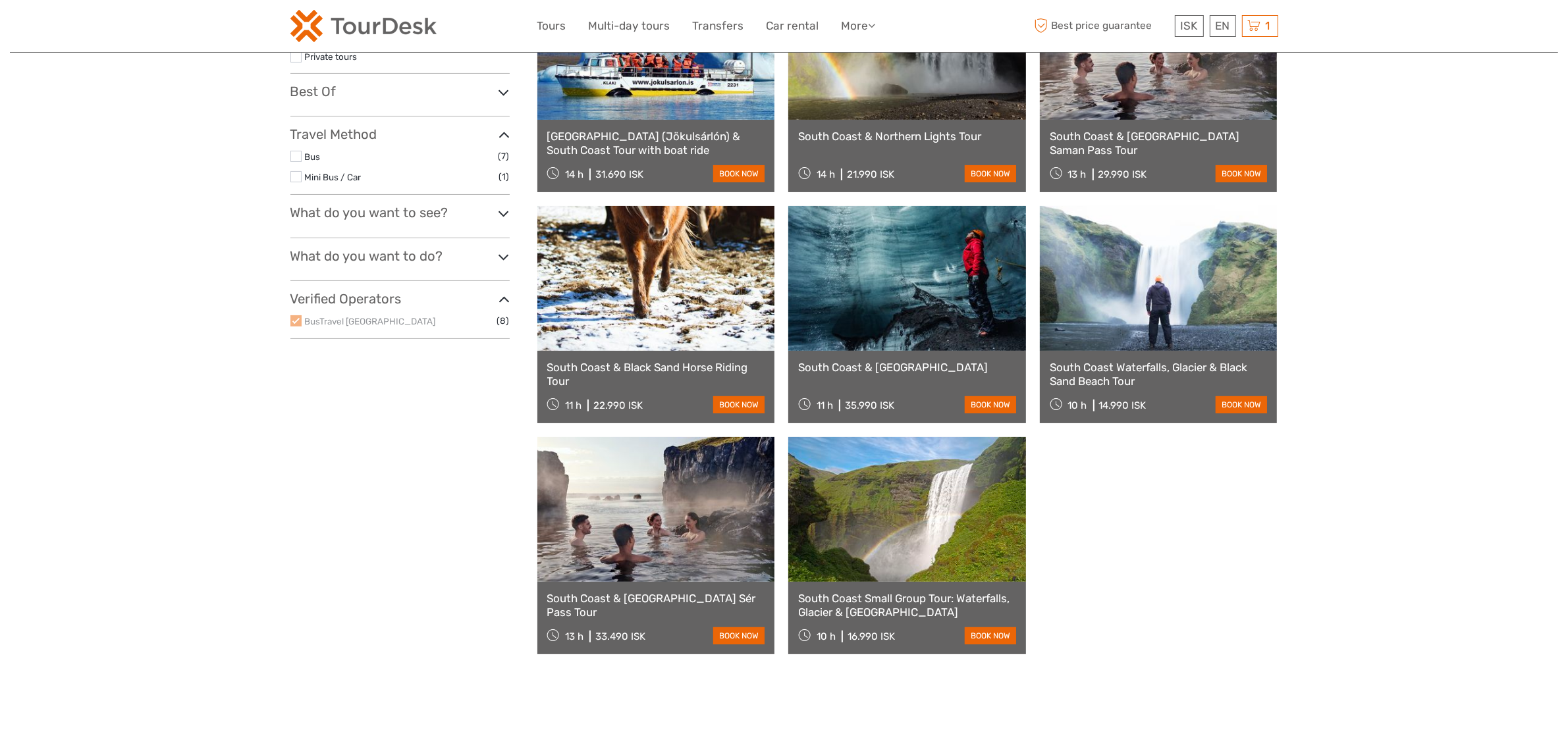
scroll to position [239, 0]
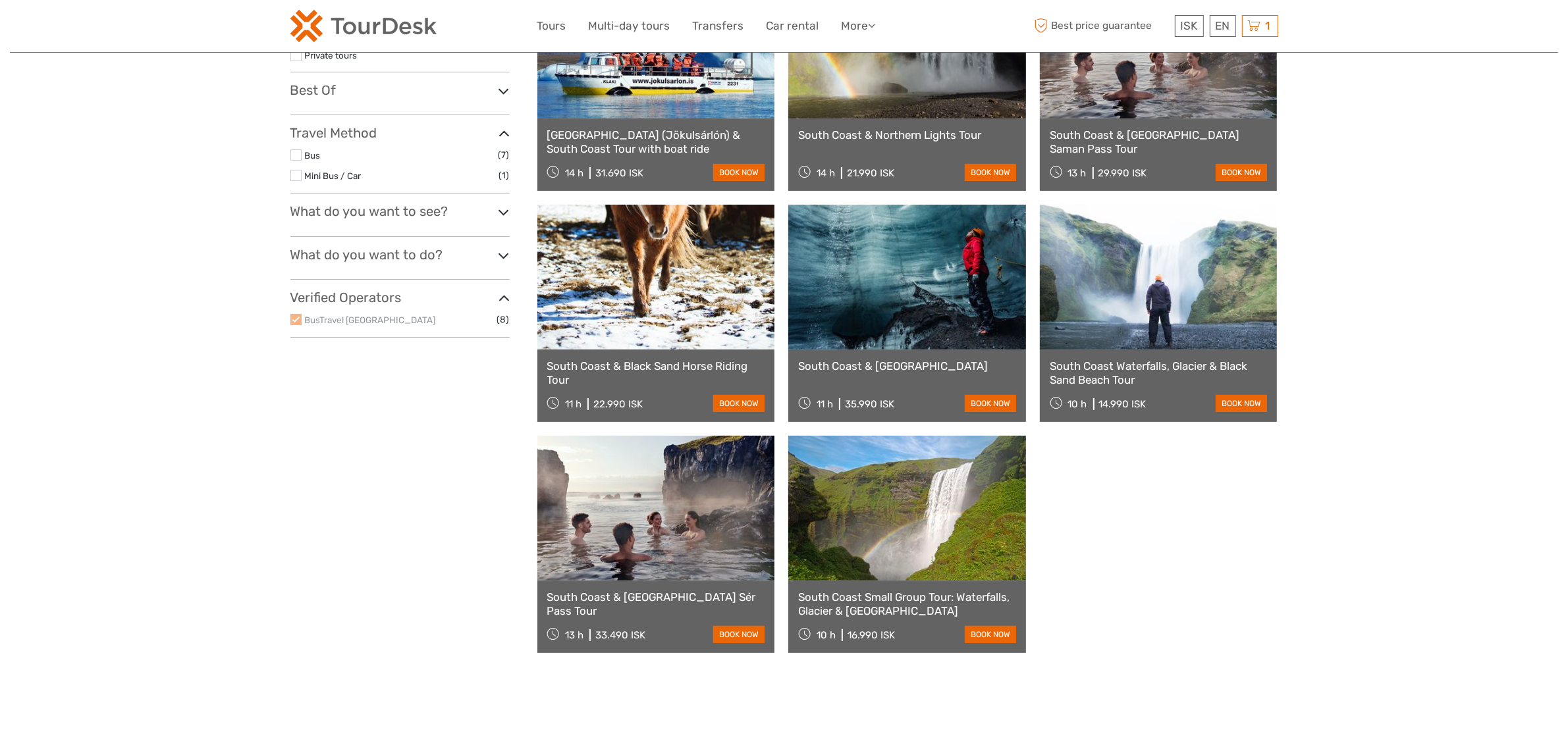
click at [676, 603] on link "South Coast & [GEOGRAPHIC_DATA] Sér Pass Tour" at bounding box center [656, 603] width 218 height 27
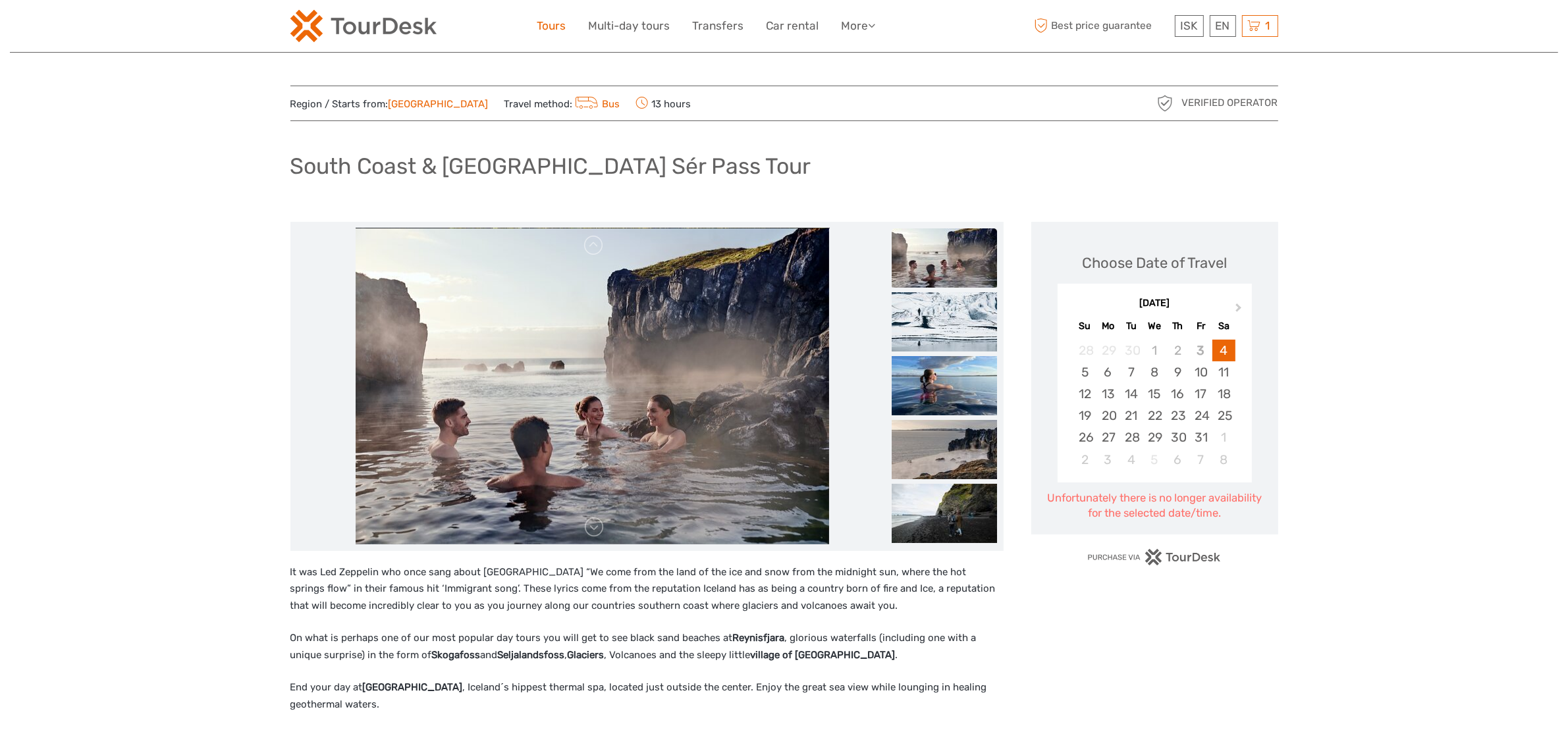
click at [549, 18] on link "Tours" at bounding box center [551, 26] width 29 height 19
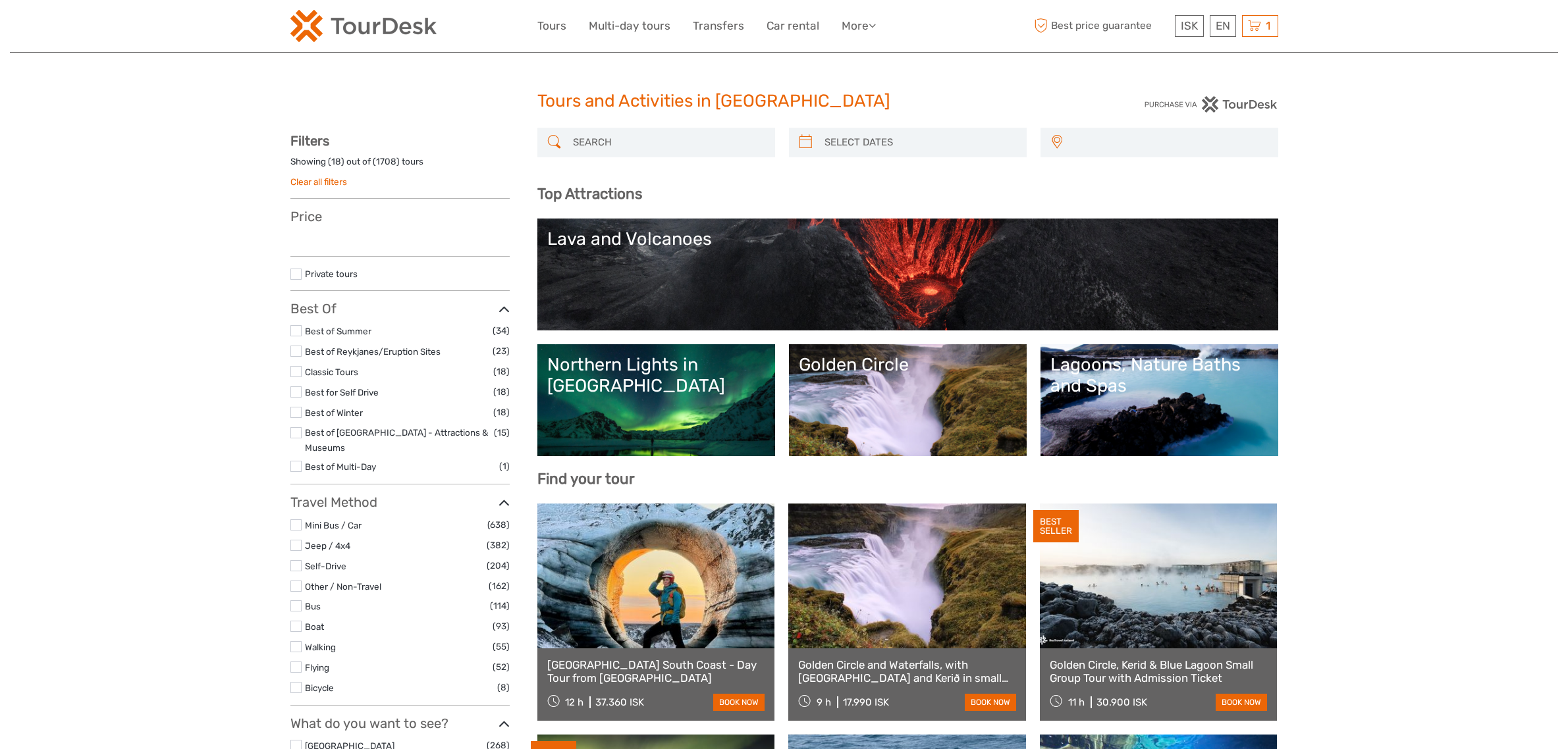
select select
click at [603, 132] on input "search" at bounding box center [668, 142] width 201 height 23
select select
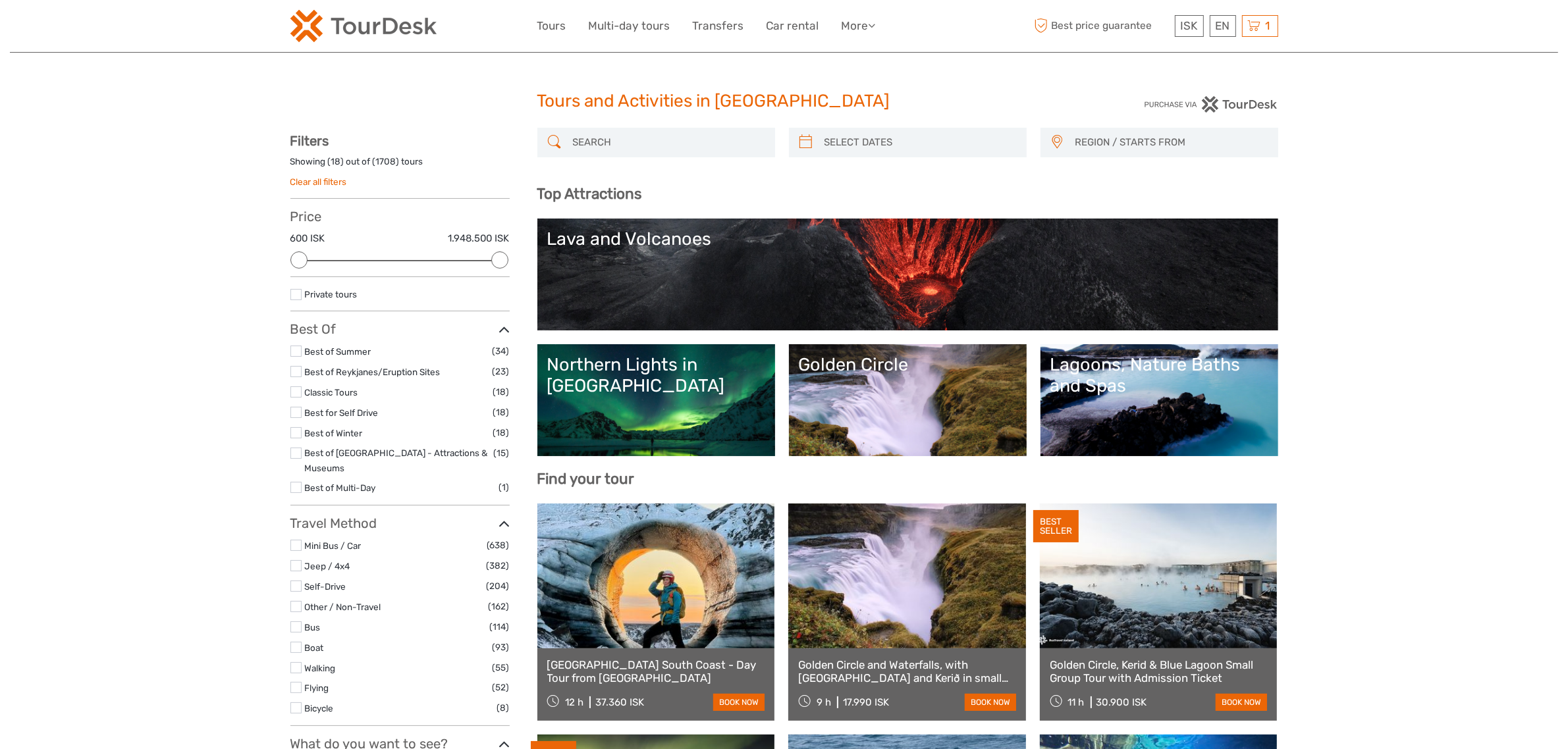
paste input "Into the Glacier - with snowmobiling from [GEOGRAPHIC_DATA]"
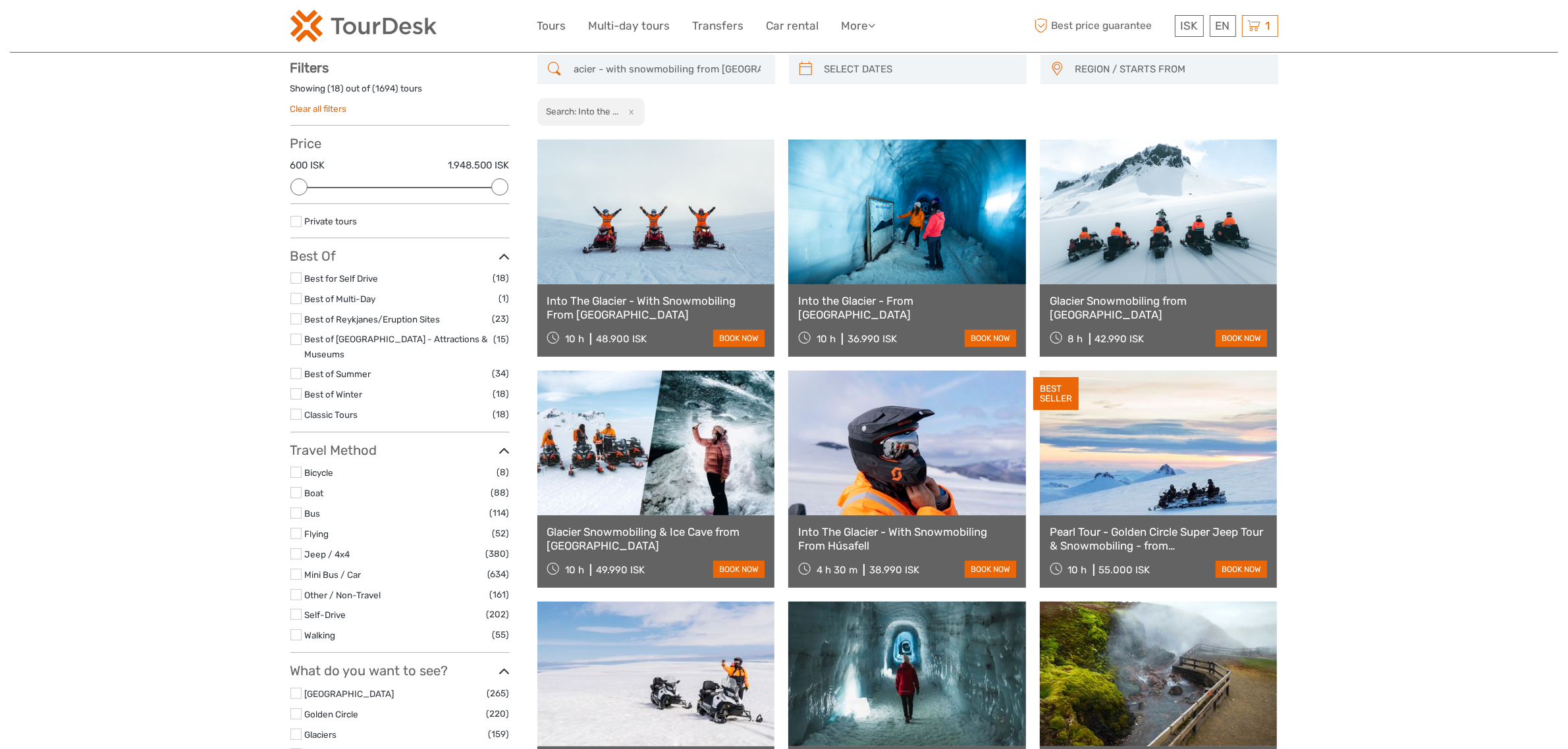
scroll to position [75, 0]
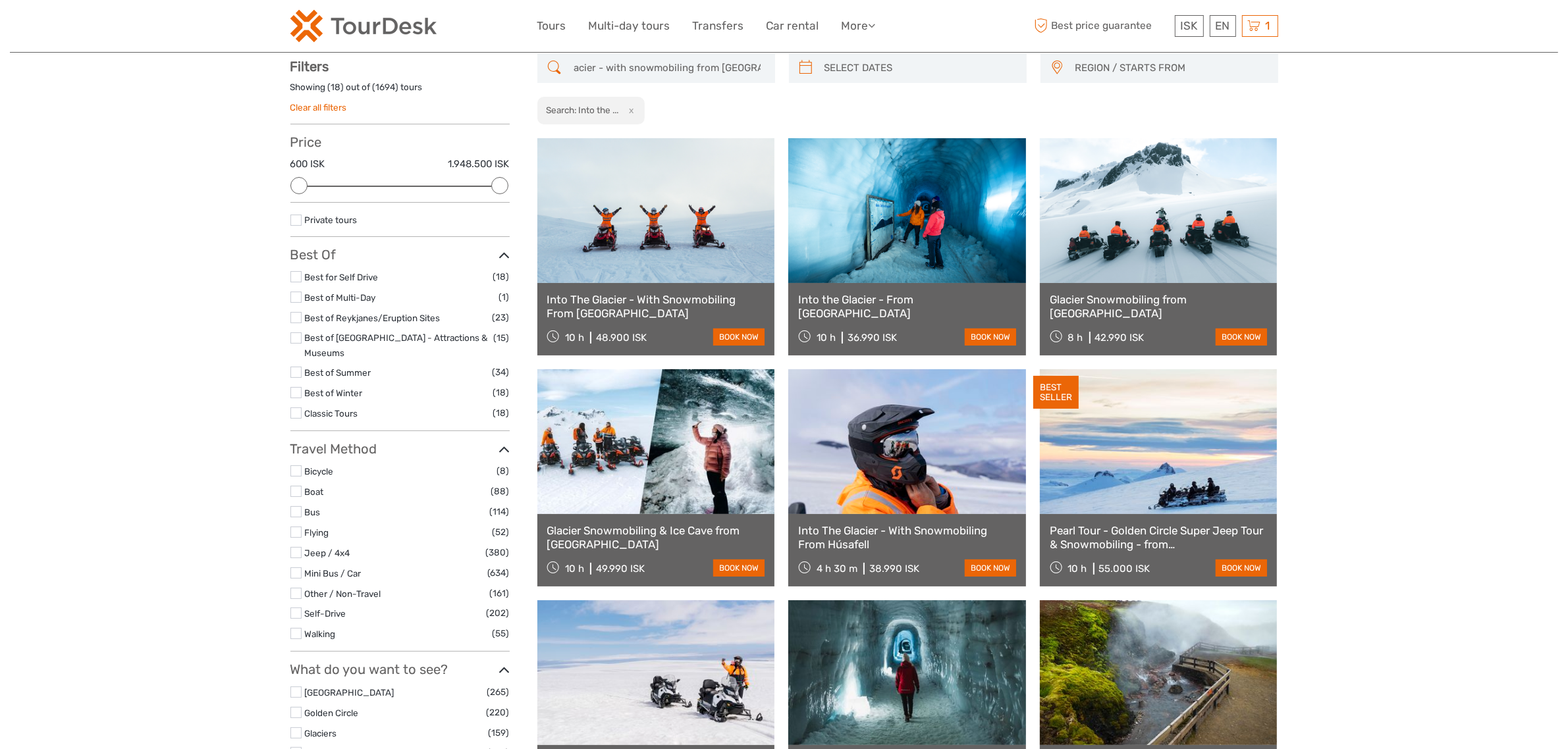
type input "Into the Glacier - with snowmobiling from [GEOGRAPHIC_DATA]"
click at [624, 298] on link "Into The Glacier - With Snowmobiling From [GEOGRAPHIC_DATA]" at bounding box center [656, 306] width 218 height 27
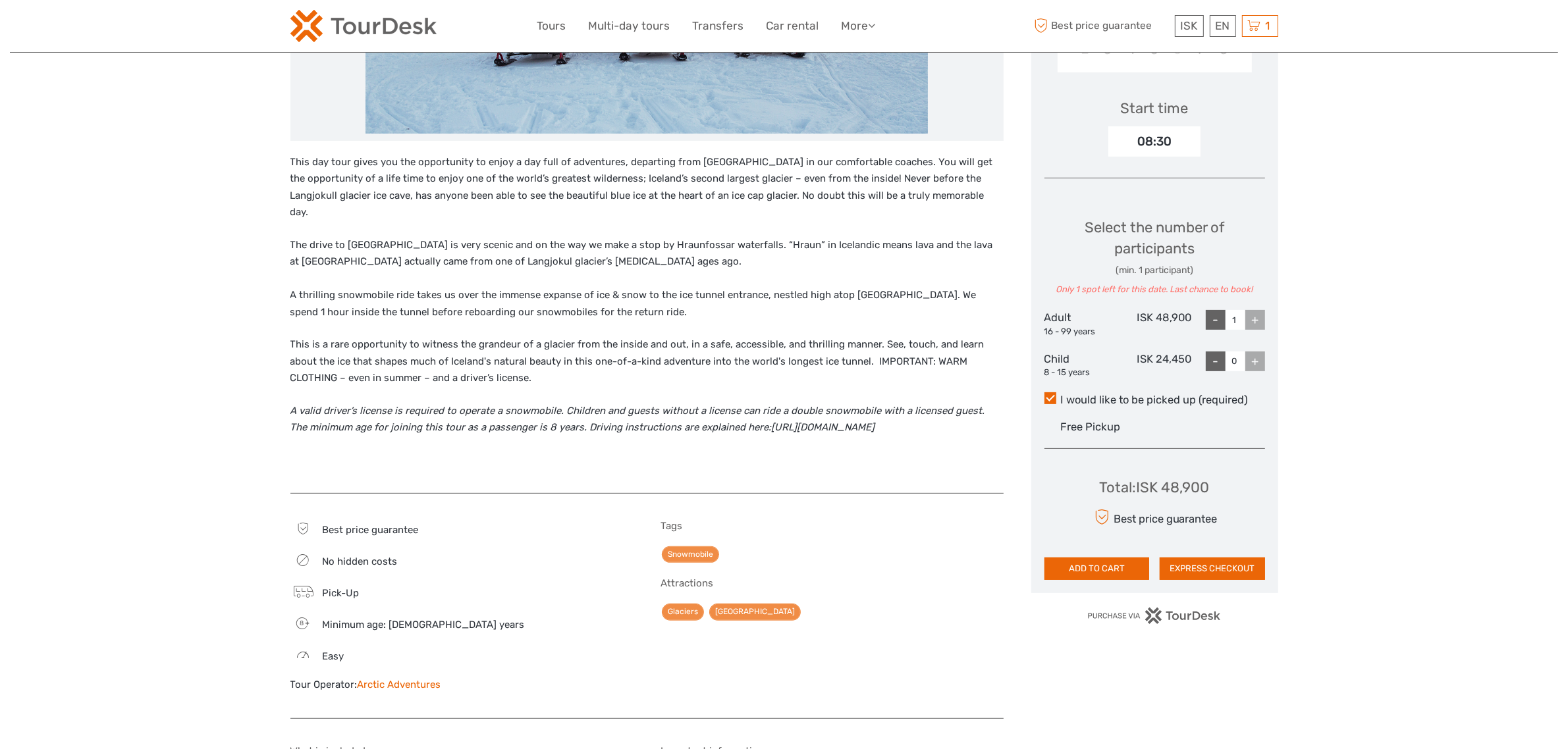
scroll to position [411, 0]
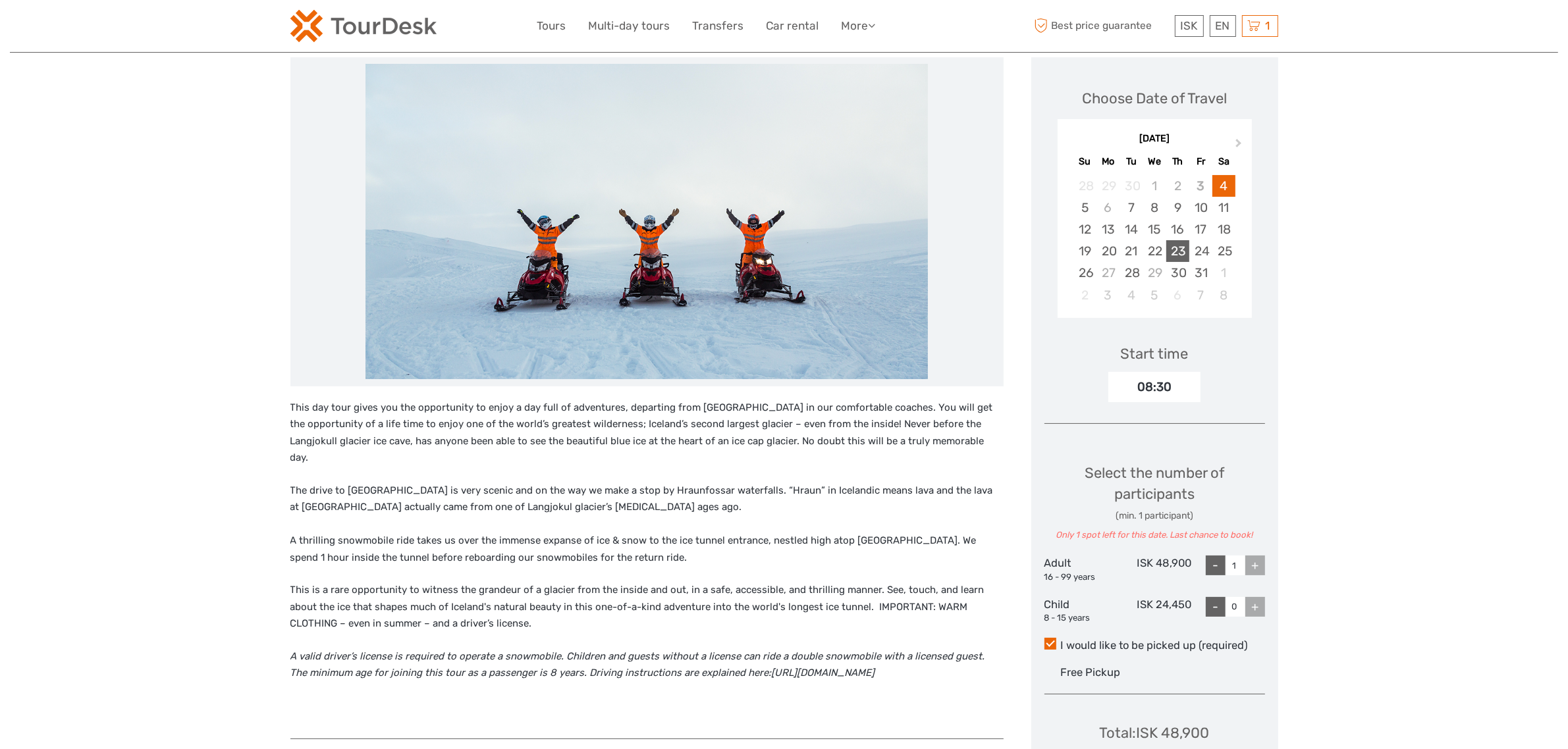
click at [1183, 248] on div "23" at bounding box center [1177, 250] width 23 height 21
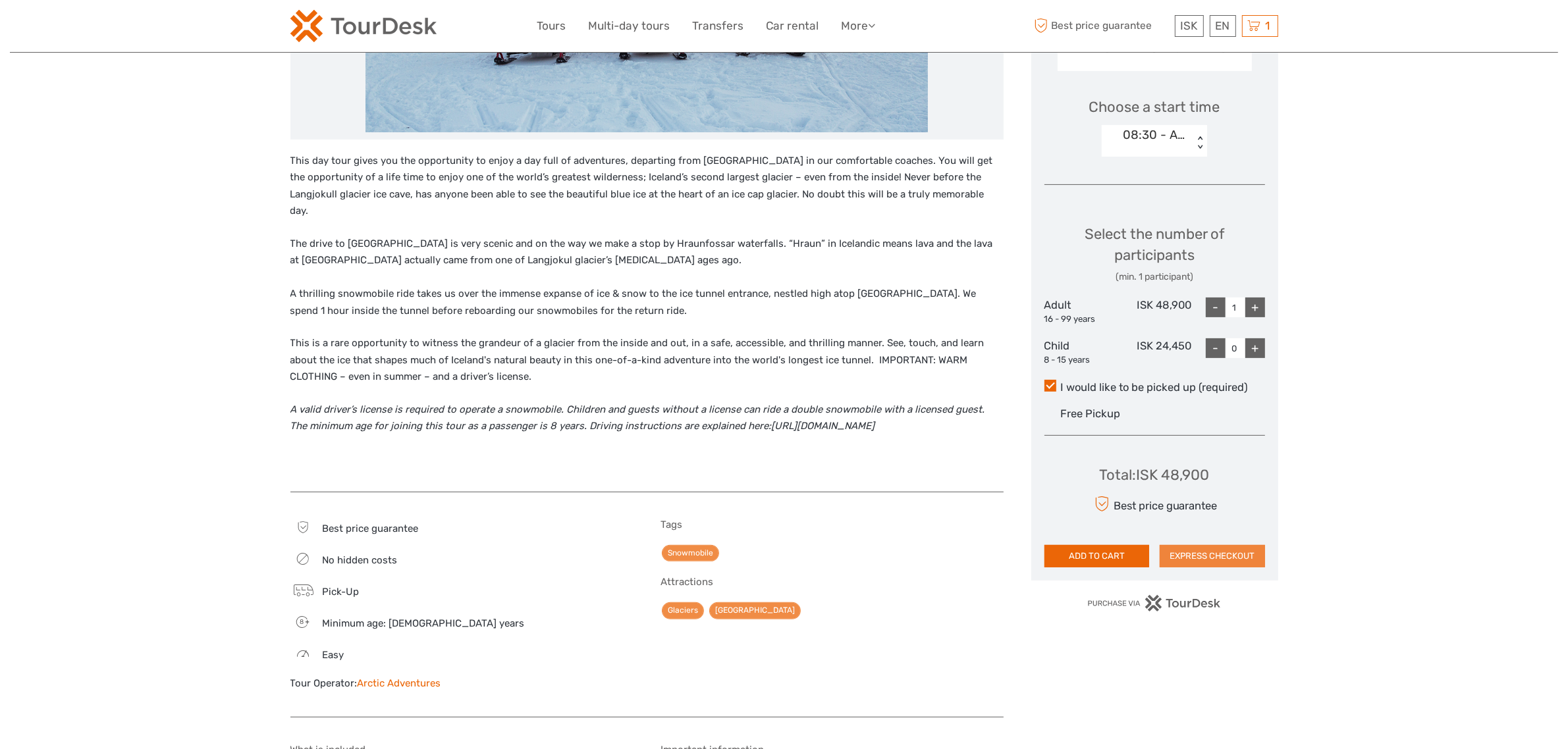
click at [1219, 558] on button "EXPRESS CHECKOUT" at bounding box center [1212, 557] width 106 height 22
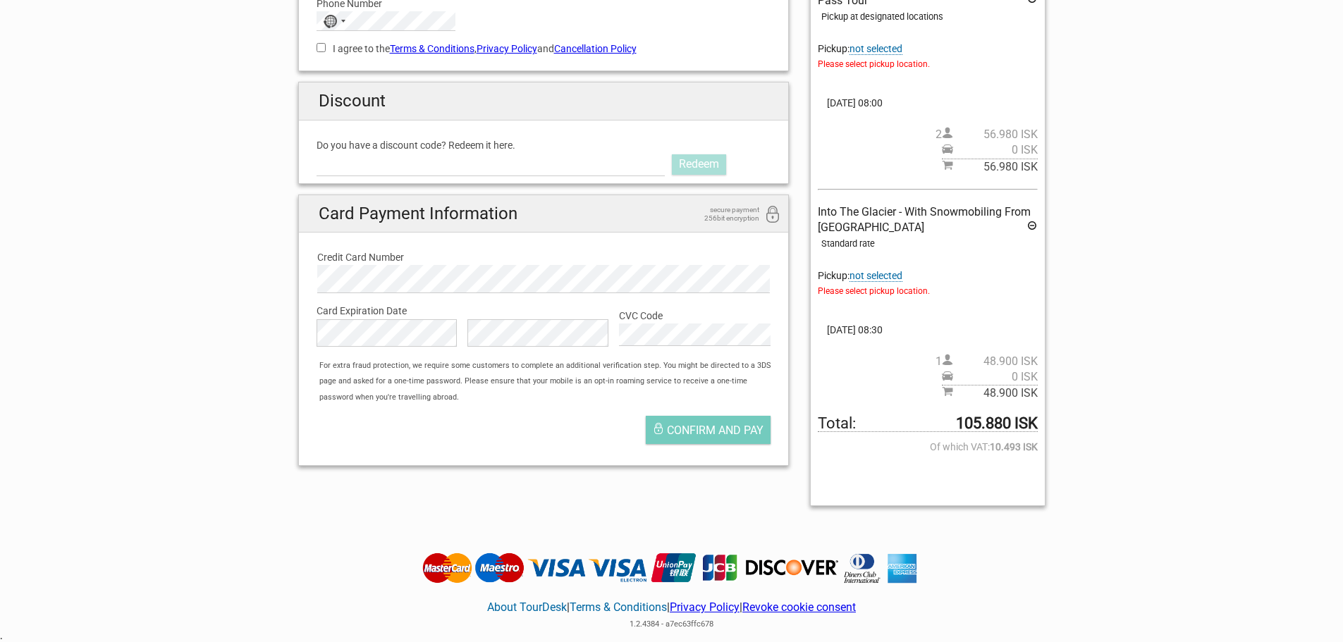
click at [884, 275] on span "not selected" at bounding box center [875, 276] width 53 height 12
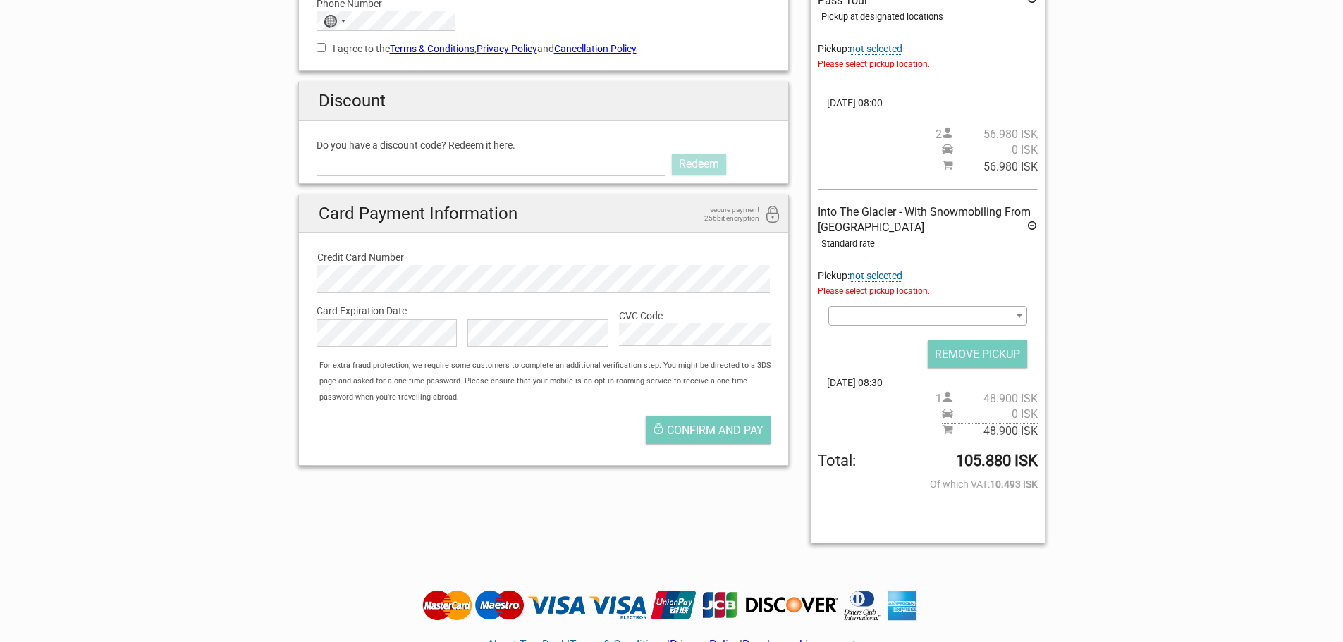
click at [884, 290] on span "Please select pickup location." at bounding box center [927, 291] width 219 height 16
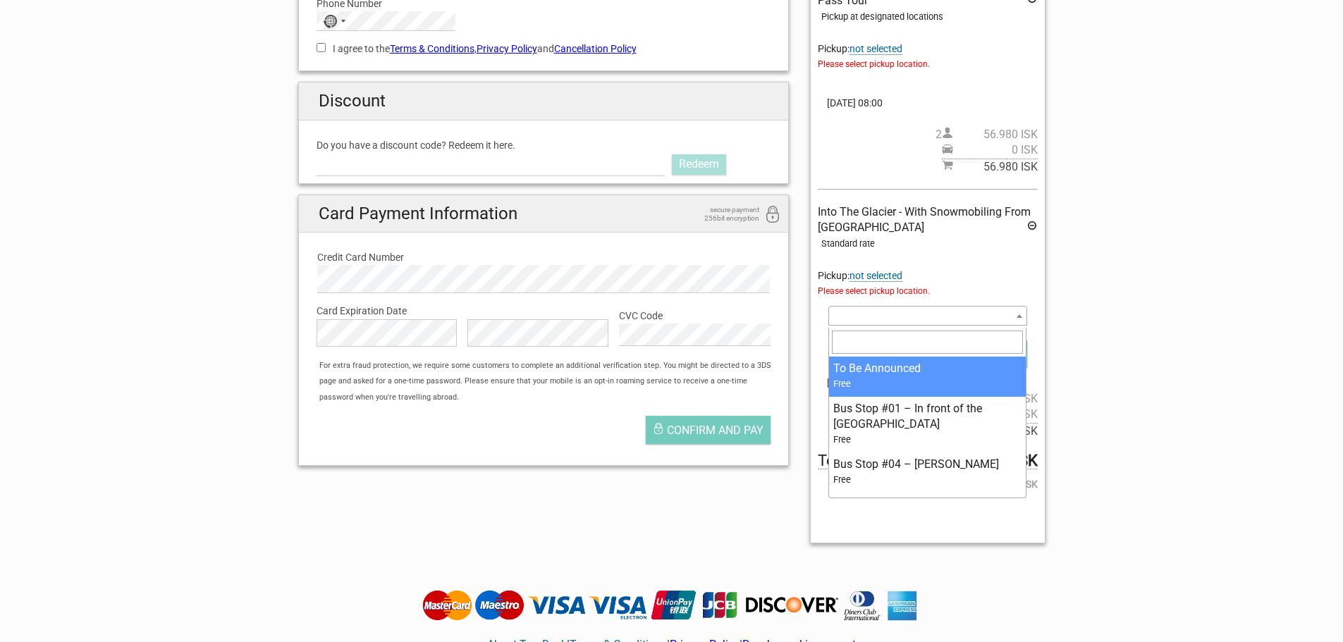
click at [889, 309] on span at bounding box center [927, 316] width 198 height 20
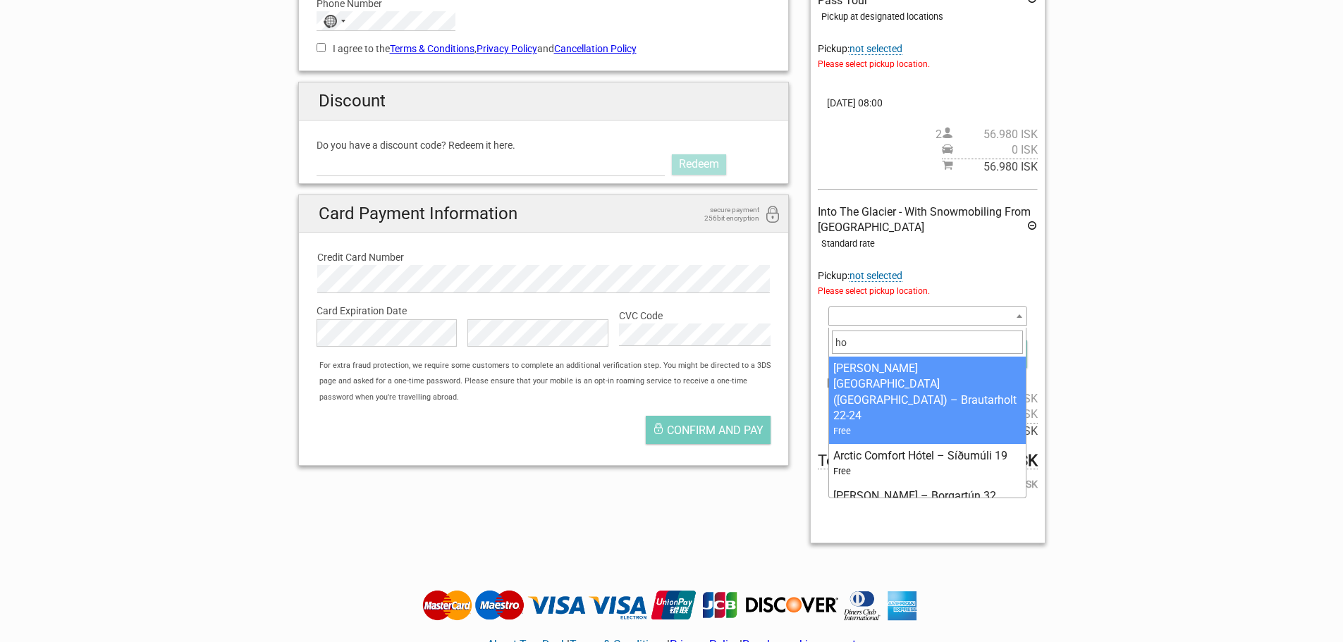
type input "h"
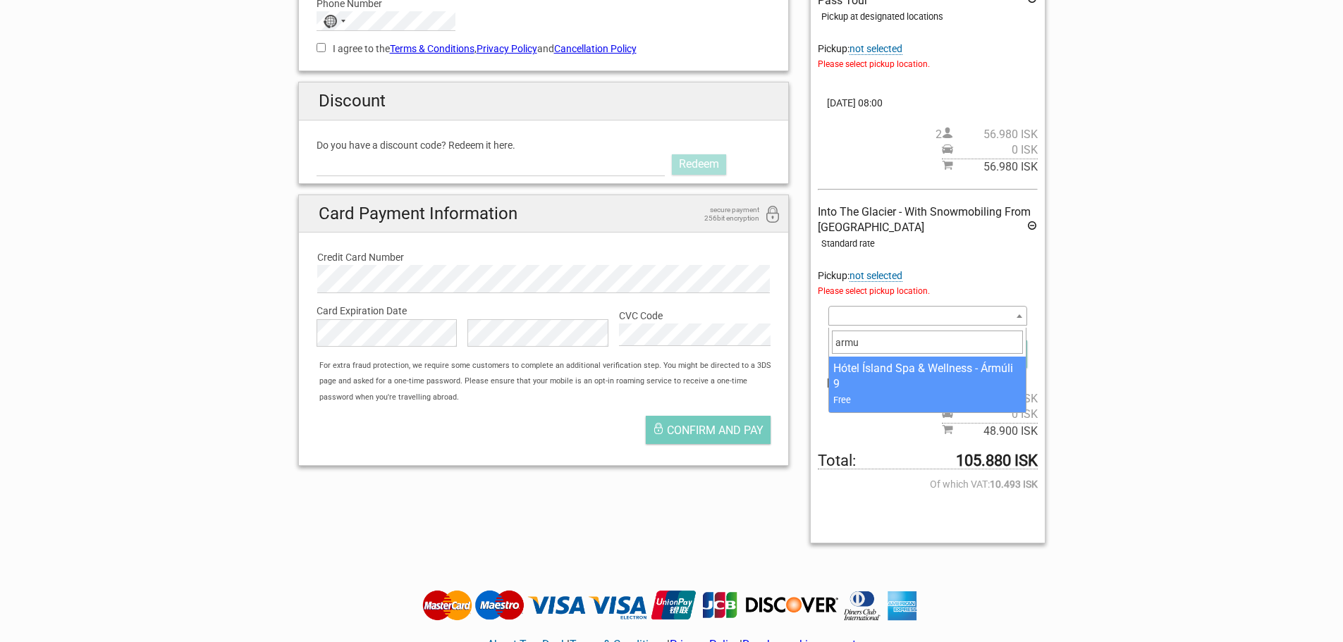
type input "armu"
select select "215058"
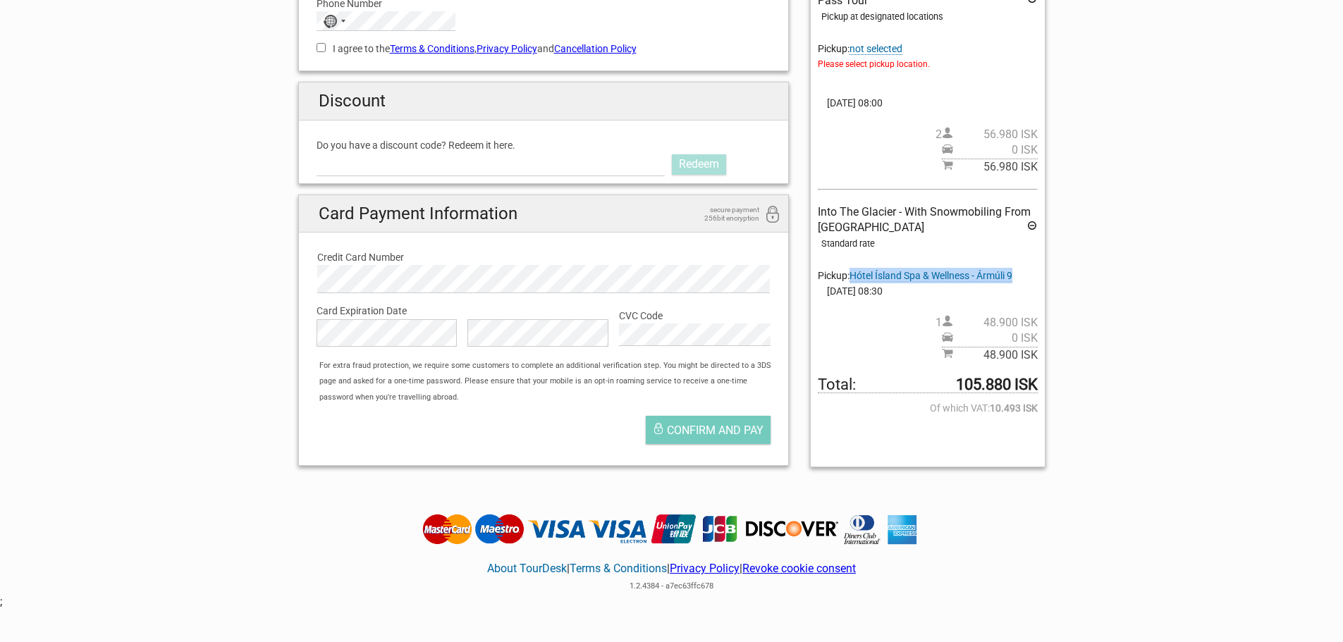
drag, startPoint x: 1033, startPoint y: 275, endPoint x: 855, endPoint y: 276, distance: 177.6
click at [855, 276] on div "Into The Glacier - With Snowmobiling From [GEOGRAPHIC_DATA] Standard rate Picku…" at bounding box center [927, 283] width 219 height 159
copy span "Hótel Ísland Spa & Wellness - Ármúli 9"
